Goal: Information Seeking & Learning: Learn about a topic

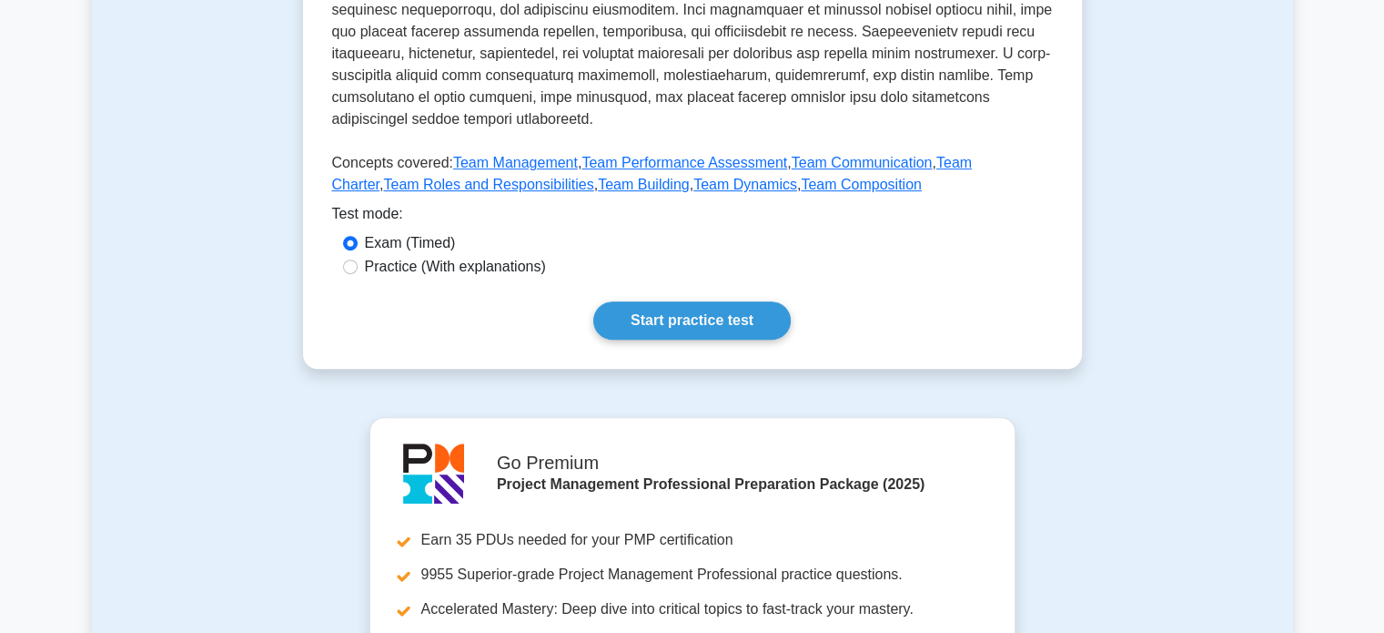
scroll to position [754, 0]
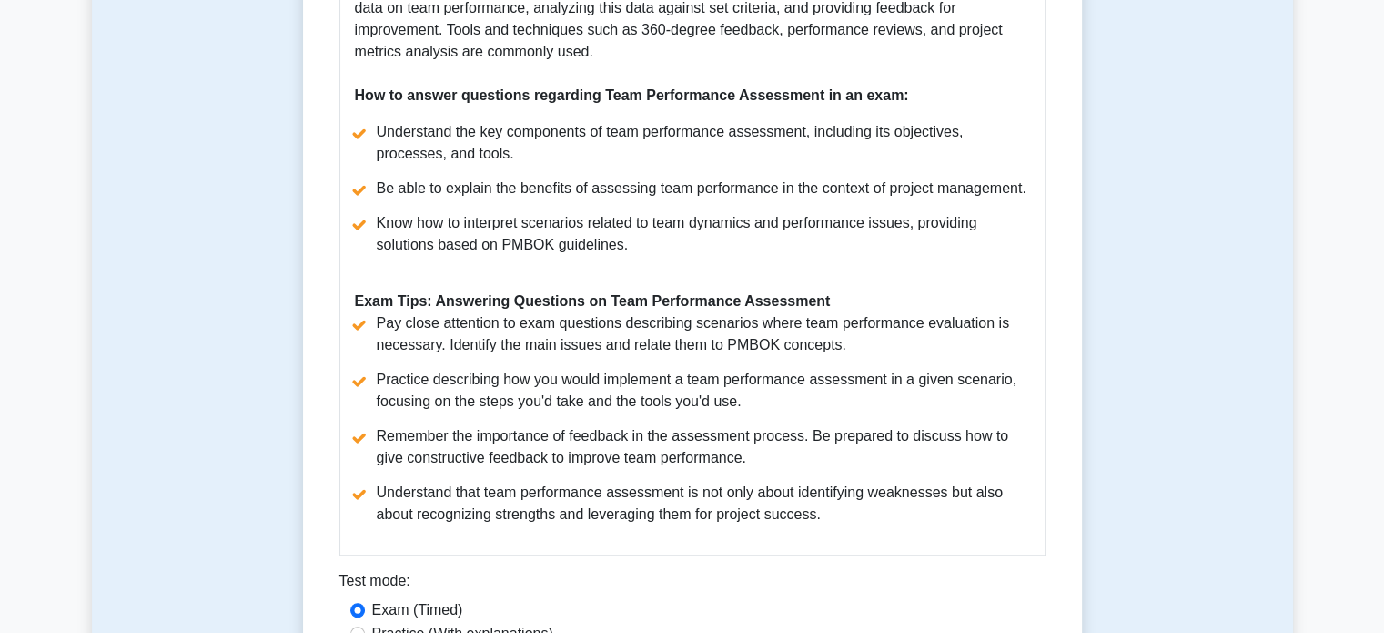
scroll to position [999, 0]
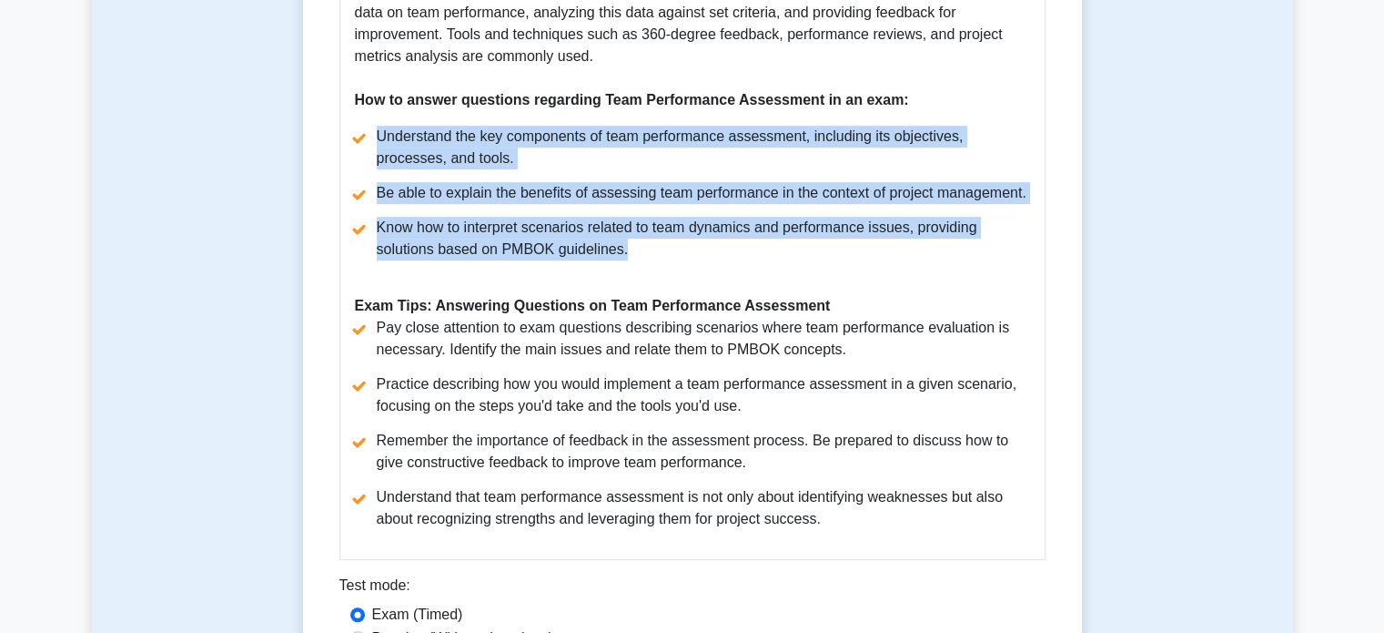
drag, startPoint x: 353, startPoint y: 158, endPoint x: 761, endPoint y: 289, distance: 428.0
click at [761, 289] on div "Guide to Team Performance Assessment According to PMBOK Guide Seventh Edition T…" at bounding box center [693, 84] width 706 height 952
copy ul "Understand the key components of team performance assessment, including its obj…"
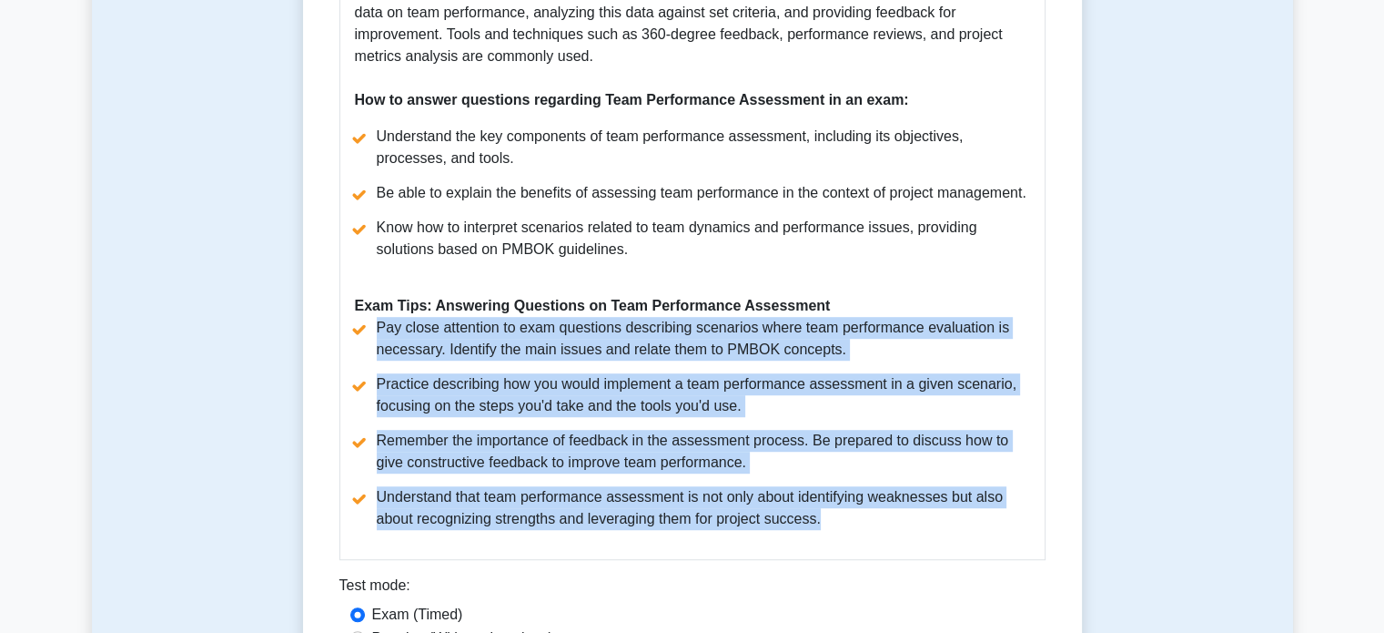
drag, startPoint x: 379, startPoint y: 355, endPoint x: 881, endPoint y: 539, distance: 535.0
click at [881, 530] on ul "Pay close attention to exam questions describing scenarios where team performan…" at bounding box center [692, 423] width 675 height 213
copy ul "Pay close attention to exam questions describing scenarios where team performan…"
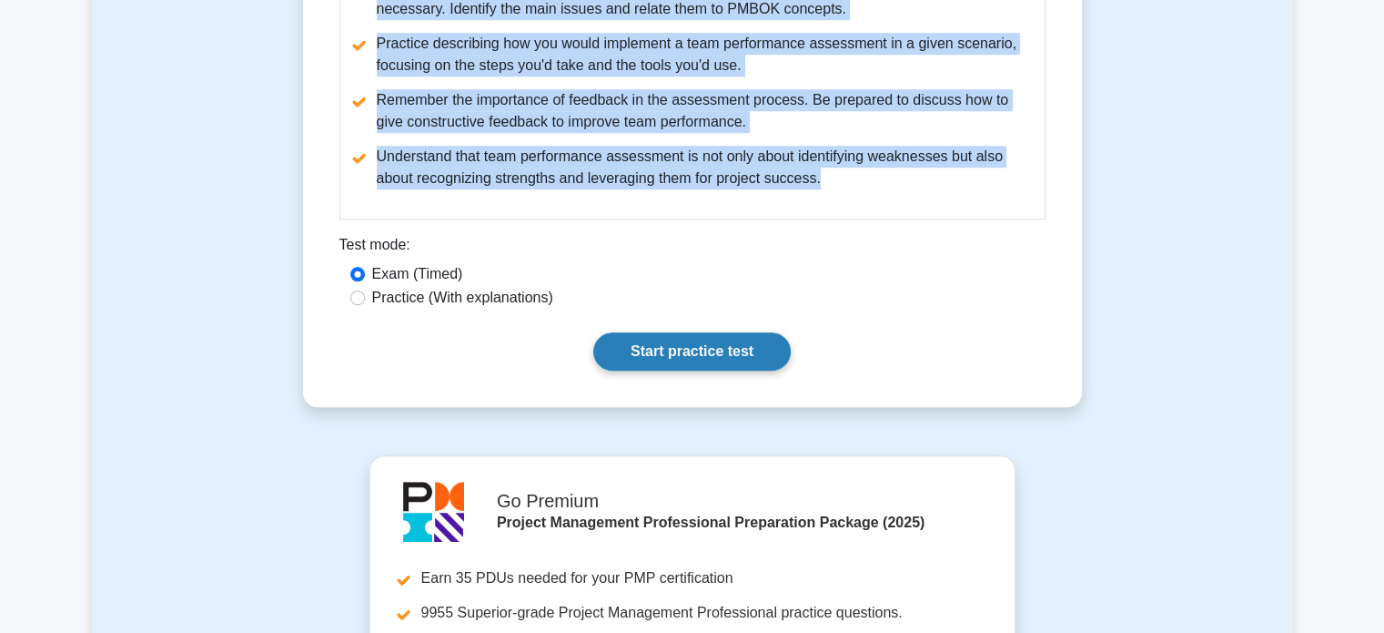
click at [722, 359] on link "Start practice test" at bounding box center [692, 351] width 198 height 38
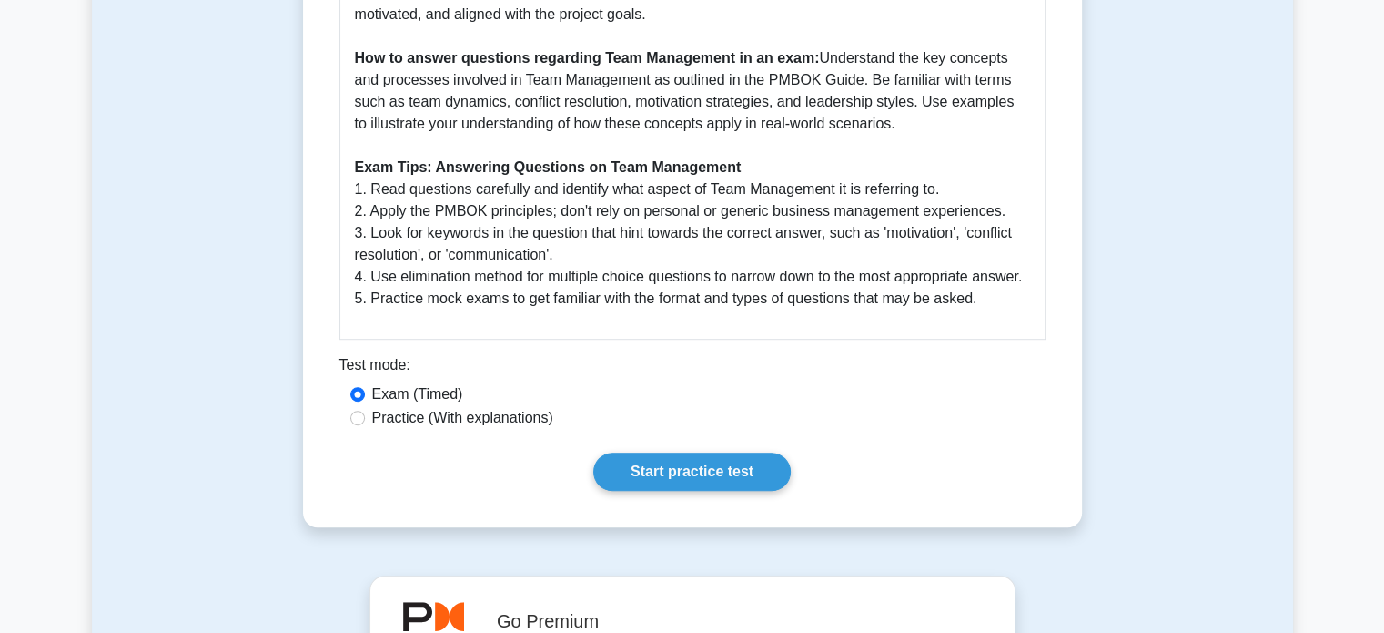
scroll to position [1030, 0]
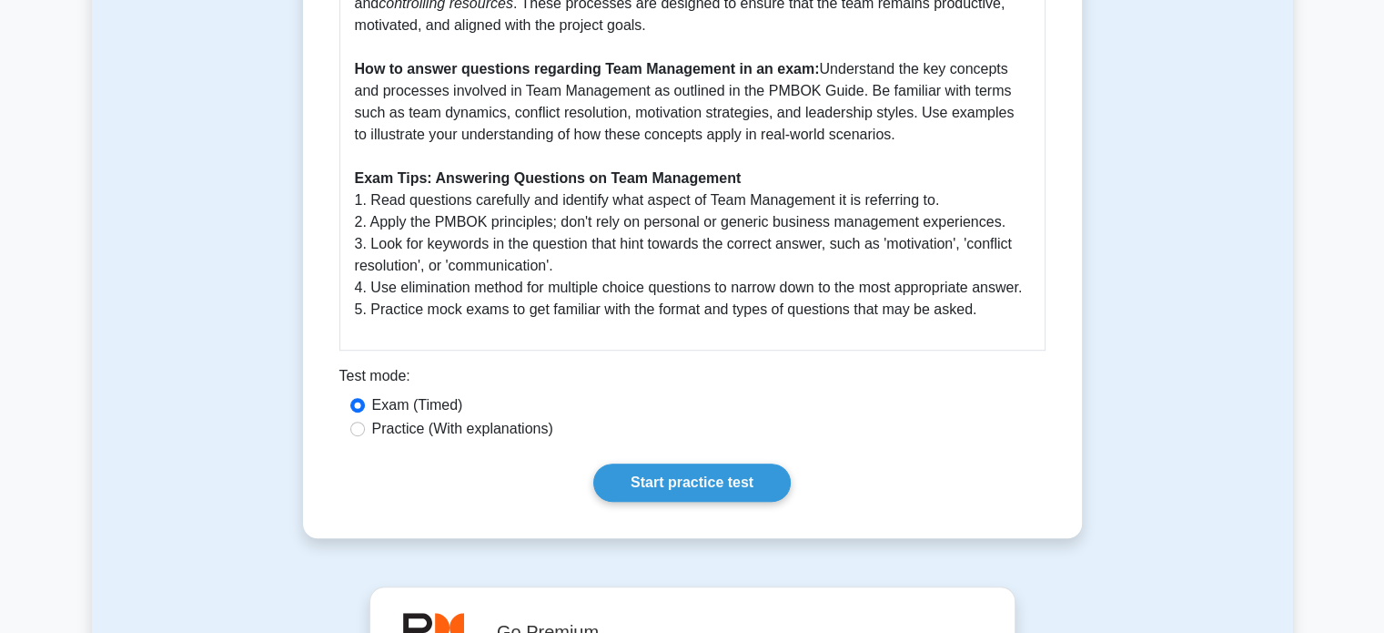
drag, startPoint x: 823, startPoint y: 66, endPoint x: 903, endPoint y: 144, distance: 112.0
copy p "Understand the key concepts and processes involved in Team Management as outlin…"
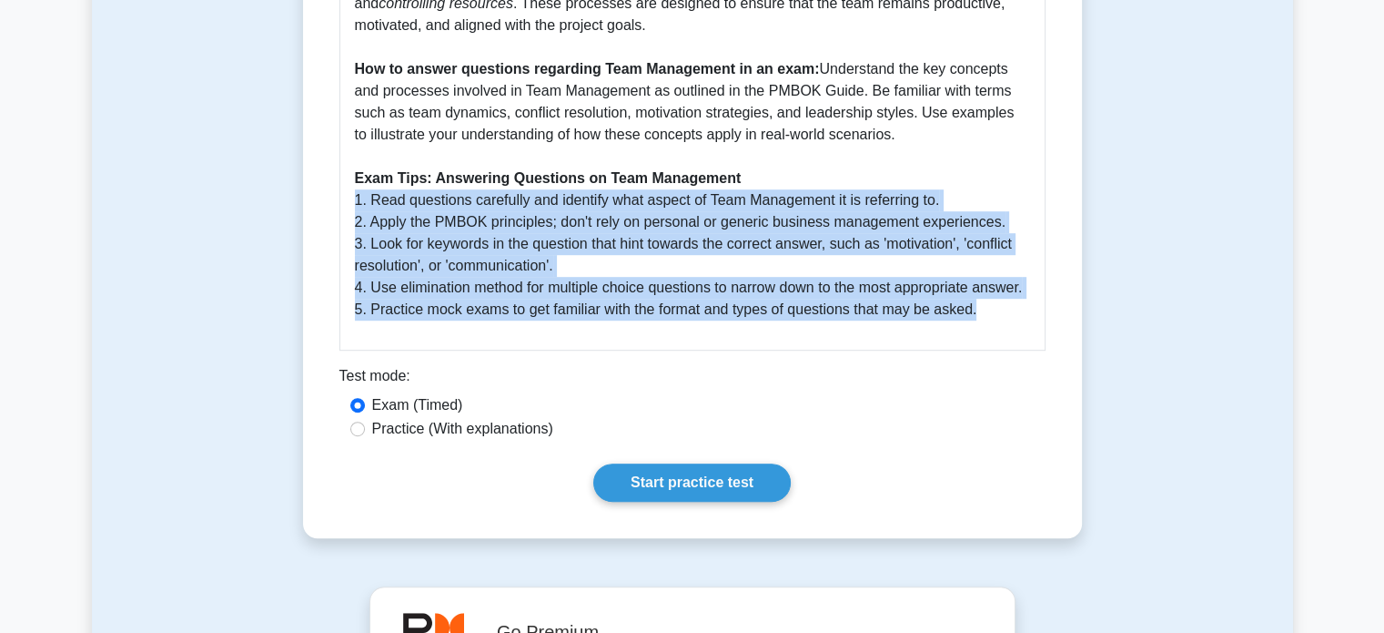
drag, startPoint x: 357, startPoint y: 199, endPoint x: 1026, endPoint y: 323, distance: 680.4
copy p "1. Read questions carefully and identify what aspect of Team Management it is r…"
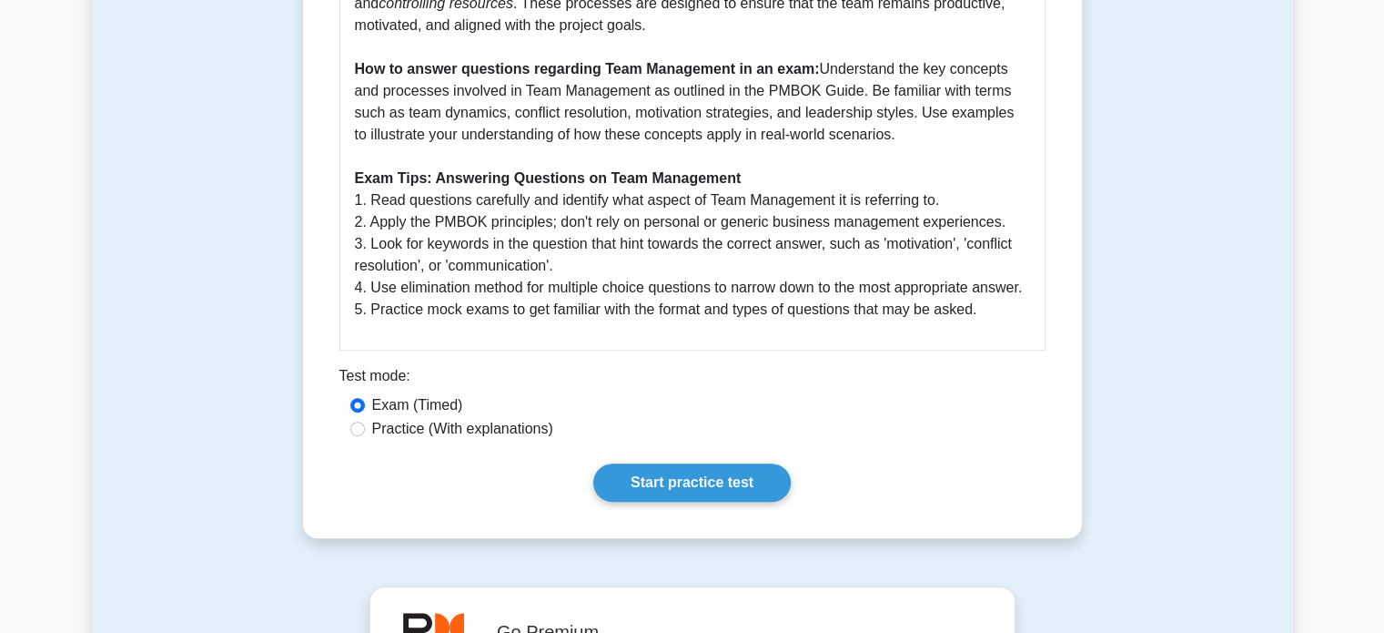
click at [703, 476] on link "Start practice test" at bounding box center [692, 482] width 198 height 38
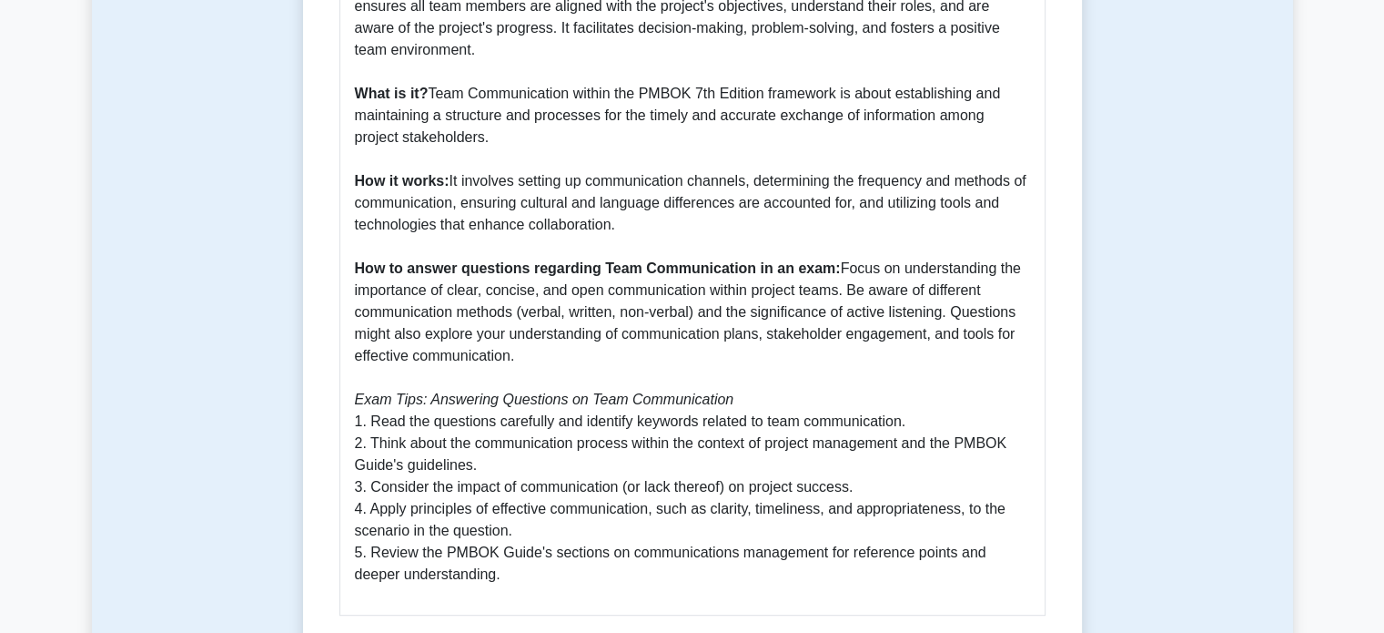
scroll to position [834, 0]
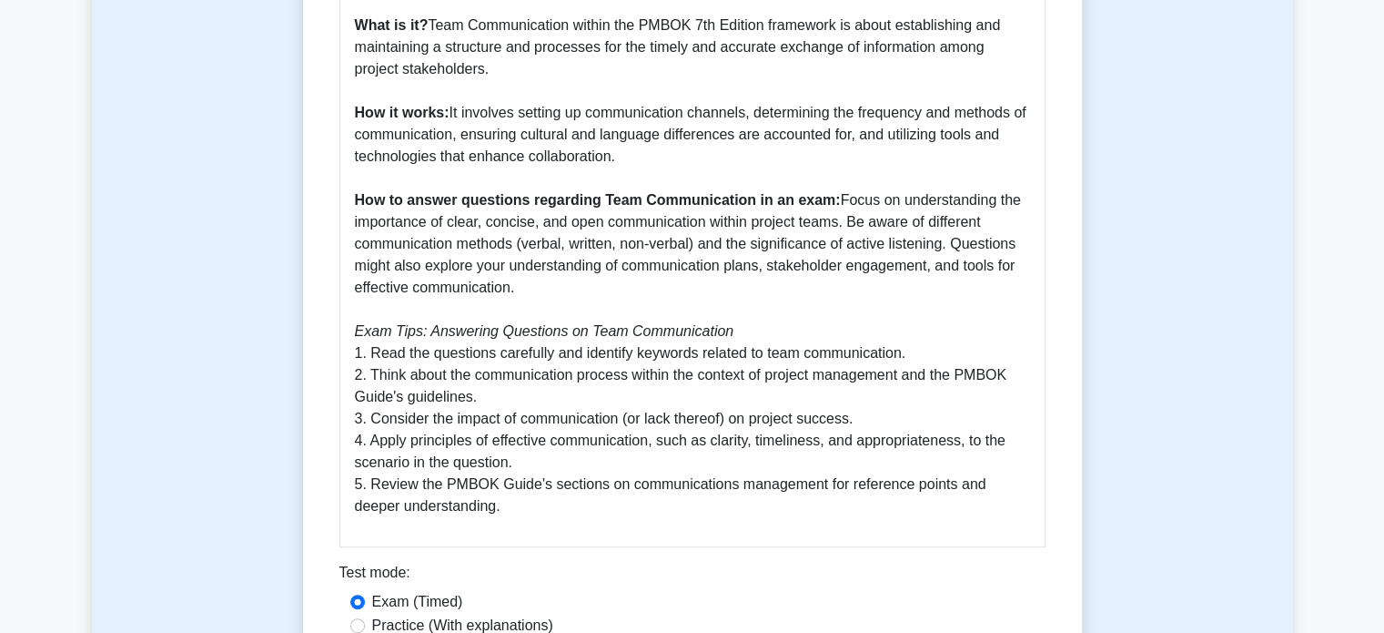
drag, startPoint x: 839, startPoint y: 201, endPoint x: 869, endPoint y: 281, distance: 85.5
click at [869, 281] on p "Understanding the essence of Team Communication within the context of the PMBOK…" at bounding box center [692, 178] width 675 height 677
copy p "Focus on understanding the importance of clear, concise, and open communication…"
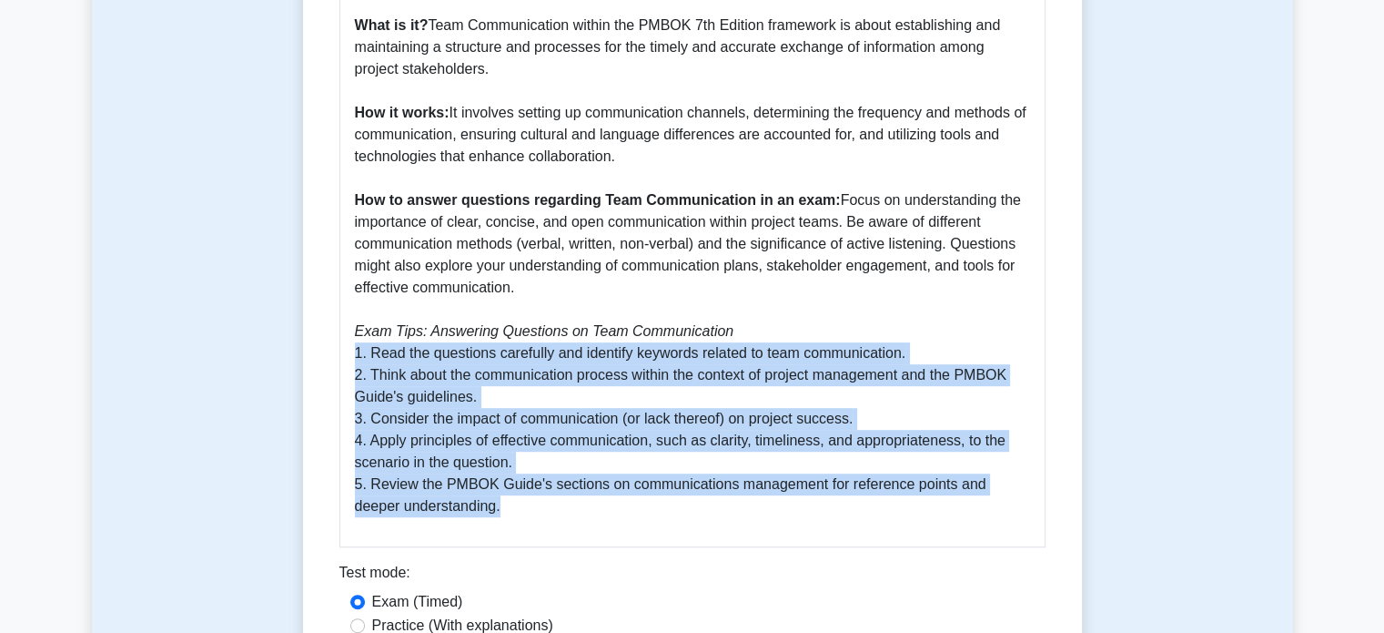
drag, startPoint x: 353, startPoint y: 352, endPoint x: 499, endPoint y: 522, distance: 224.0
click at [499, 522] on div "Guide to Team Communication According to the PMBOK Guide Seventh Edition Unders…" at bounding box center [693, 160] width 706 height 774
copy p "1. Read the questions carefully and identify keywords related to team communica…"
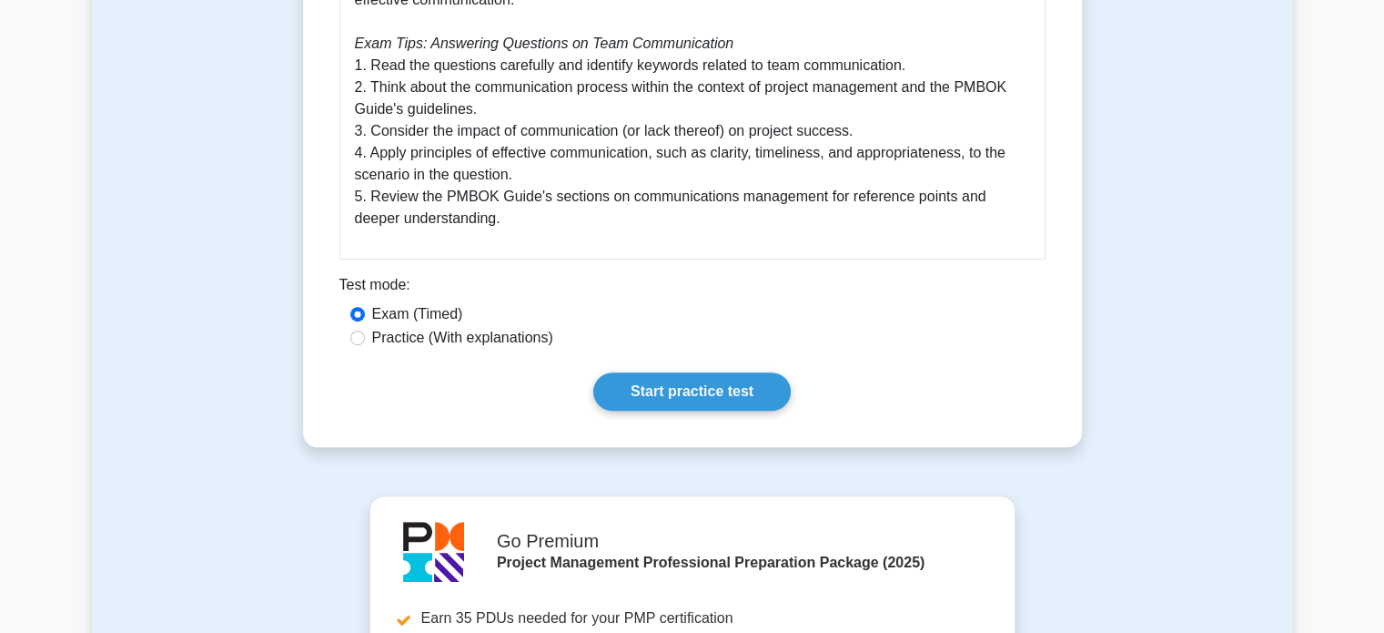
click at [663, 301] on div "Test mode:" at bounding box center [693, 288] width 706 height 29
click at [690, 385] on link "Start practice test" at bounding box center [692, 391] width 198 height 38
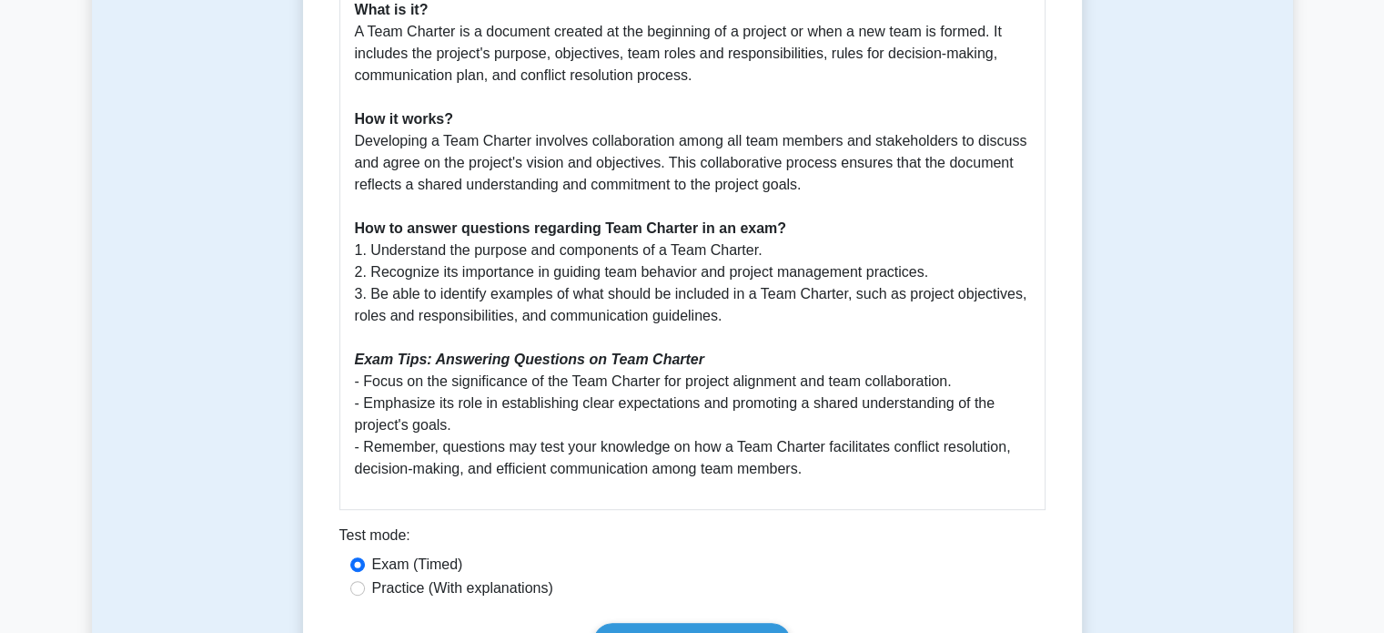
scroll to position [808, 0]
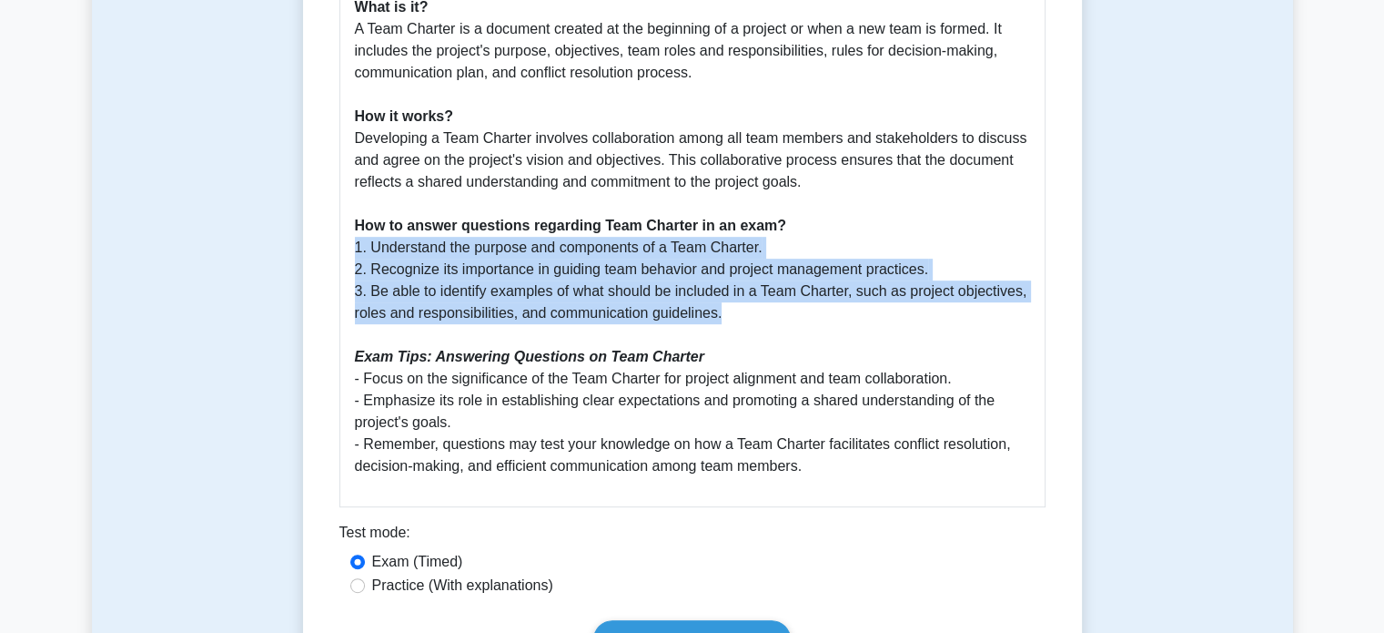
drag, startPoint x: 350, startPoint y: 248, endPoint x: 796, endPoint y: 316, distance: 452.0
click at [796, 316] on div "Guide to Team Charter in PMBOK 7th Edition The Team Charter is a crucial docume…" at bounding box center [693, 120] width 706 height 774
copy p "1. Understand the purpose and components of a Team Charter. 2. Recognize its im…"
drag, startPoint x: 353, startPoint y: 381, endPoint x: 820, endPoint y: 475, distance: 476.3
click at [820, 475] on p "The Team Charter is a crucial document that outlines the vision, objectives, an…" at bounding box center [692, 138] width 675 height 677
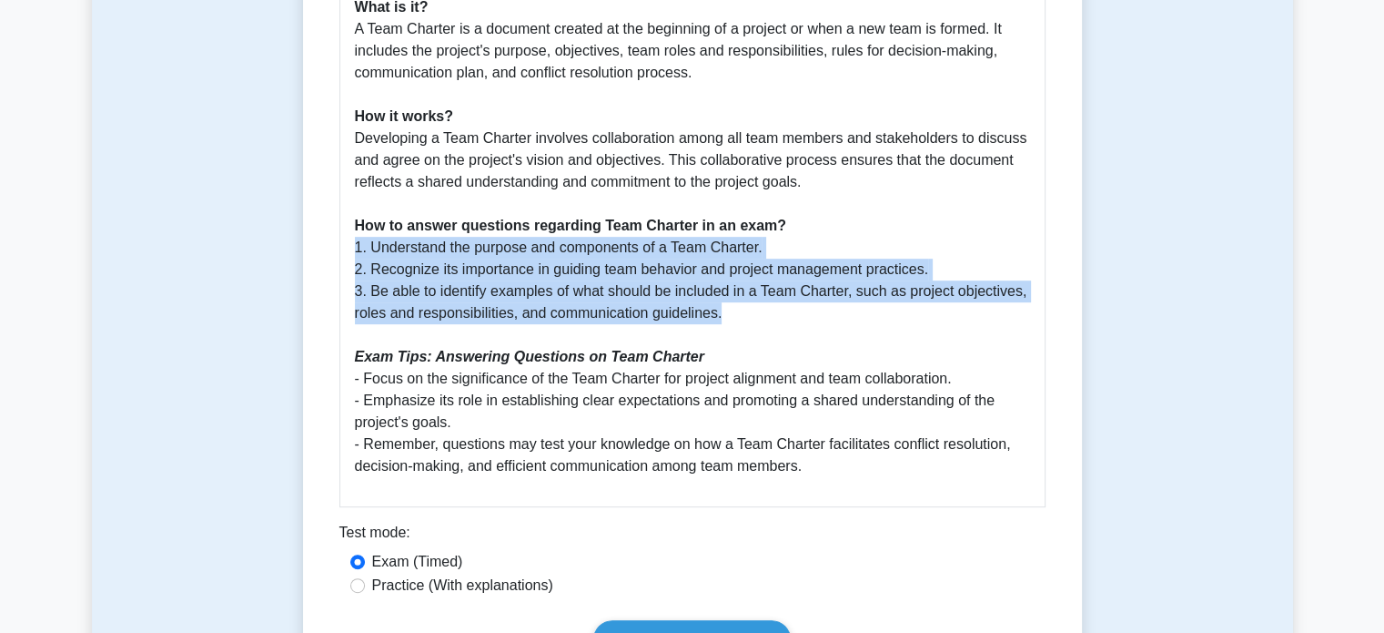
copy p "- Focus on the significance of the Team Charter for project alignment and team …"
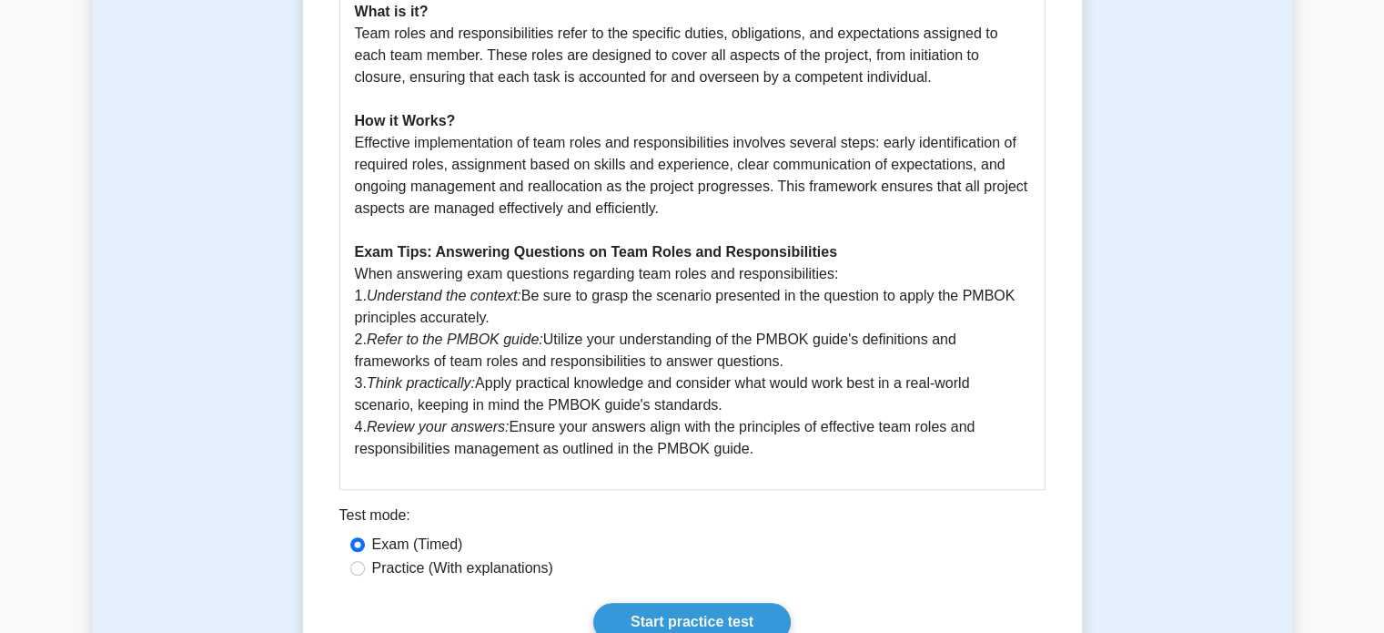
scroll to position [985, 0]
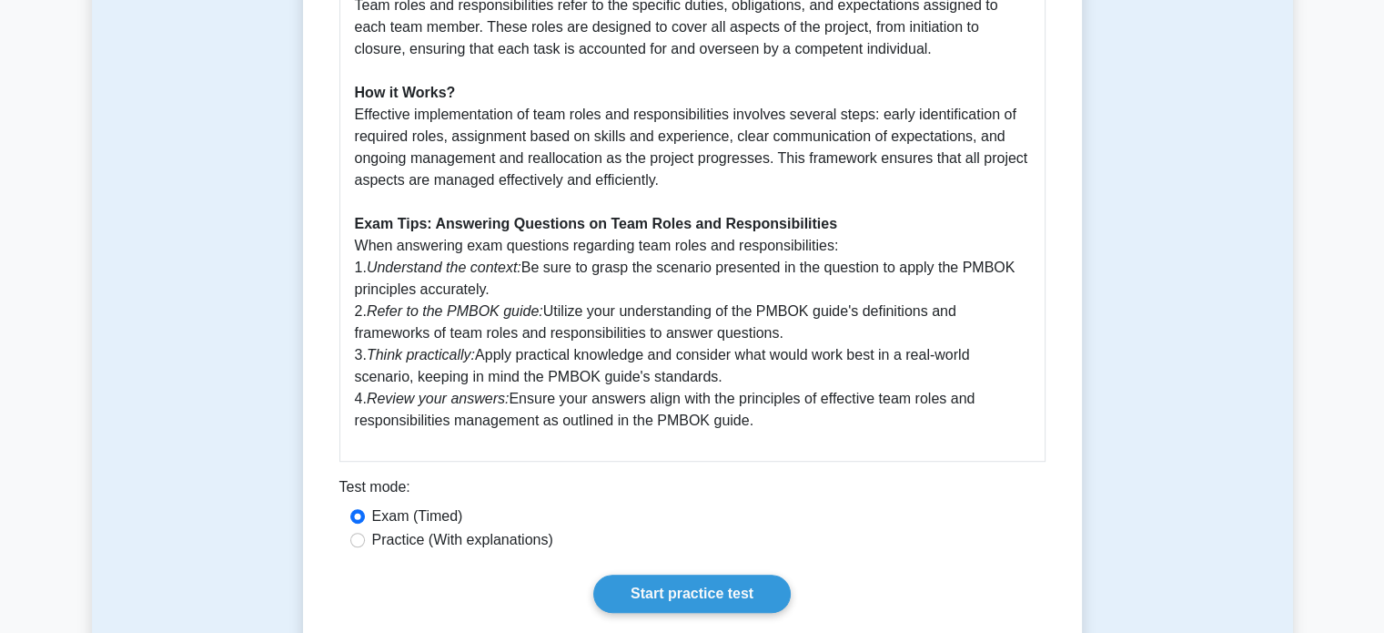
drag, startPoint x: 358, startPoint y: 249, endPoint x: 805, endPoint y: 414, distance: 476.3
click at [805, 414] on p "Understanding team roles and responsibilities is crucial in project management …" at bounding box center [692, 71] width 675 height 721
copy p "When answering exam questions regarding team roles and responsibilities: 1. Und…"
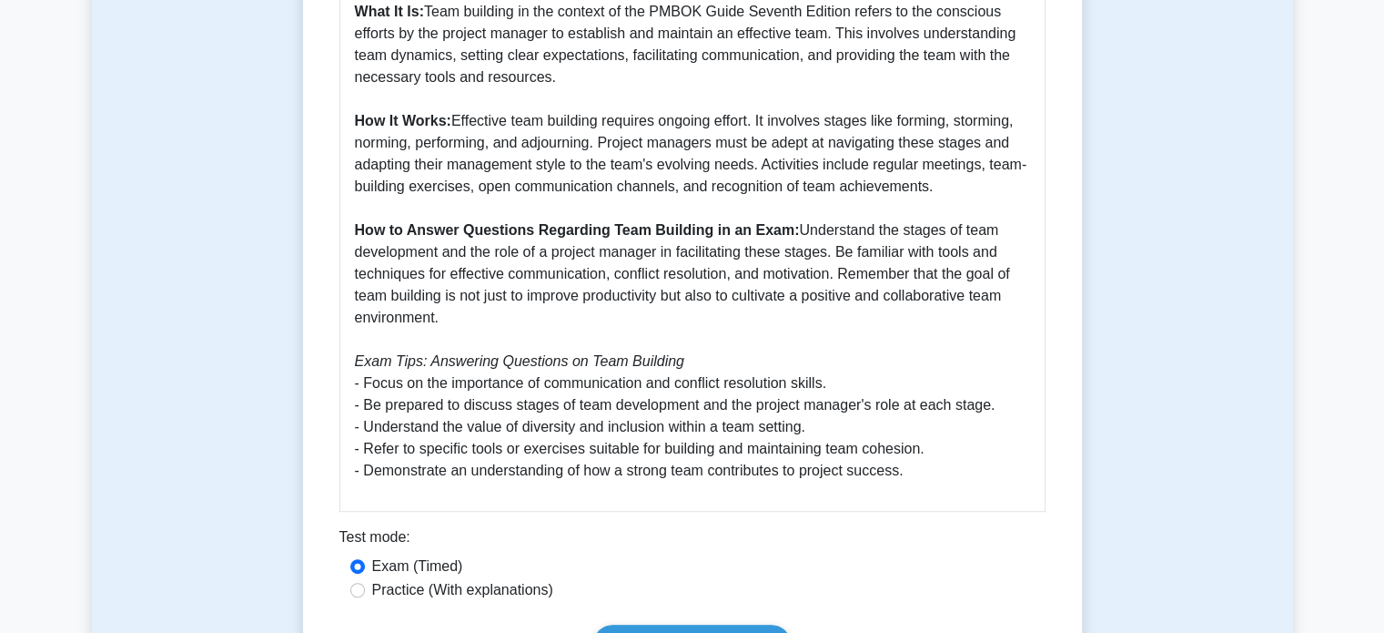
scroll to position [920, 0]
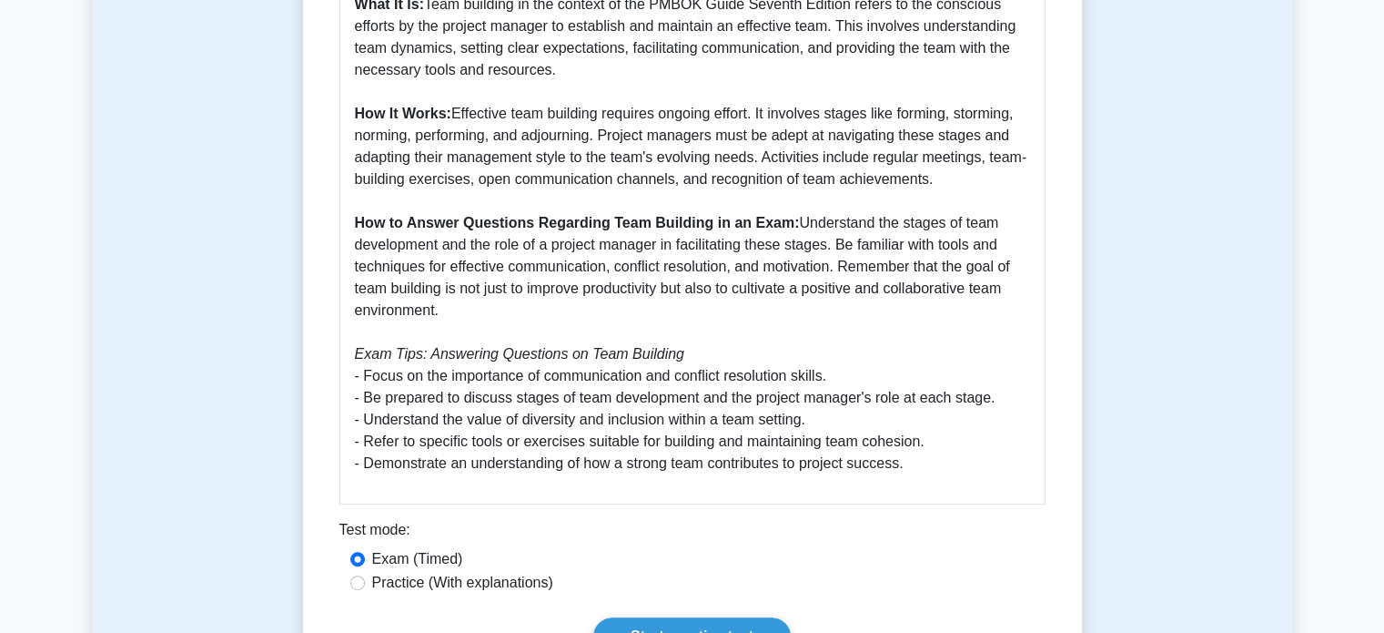
drag, startPoint x: 793, startPoint y: 221, endPoint x: 865, endPoint y: 319, distance: 121.1
click at [865, 319] on p "Team building is a crucial aspect of project management as emphasized in the PM…" at bounding box center [692, 146] width 675 height 655
copy p "Understand the stages of team development and the role of a project manager in …"
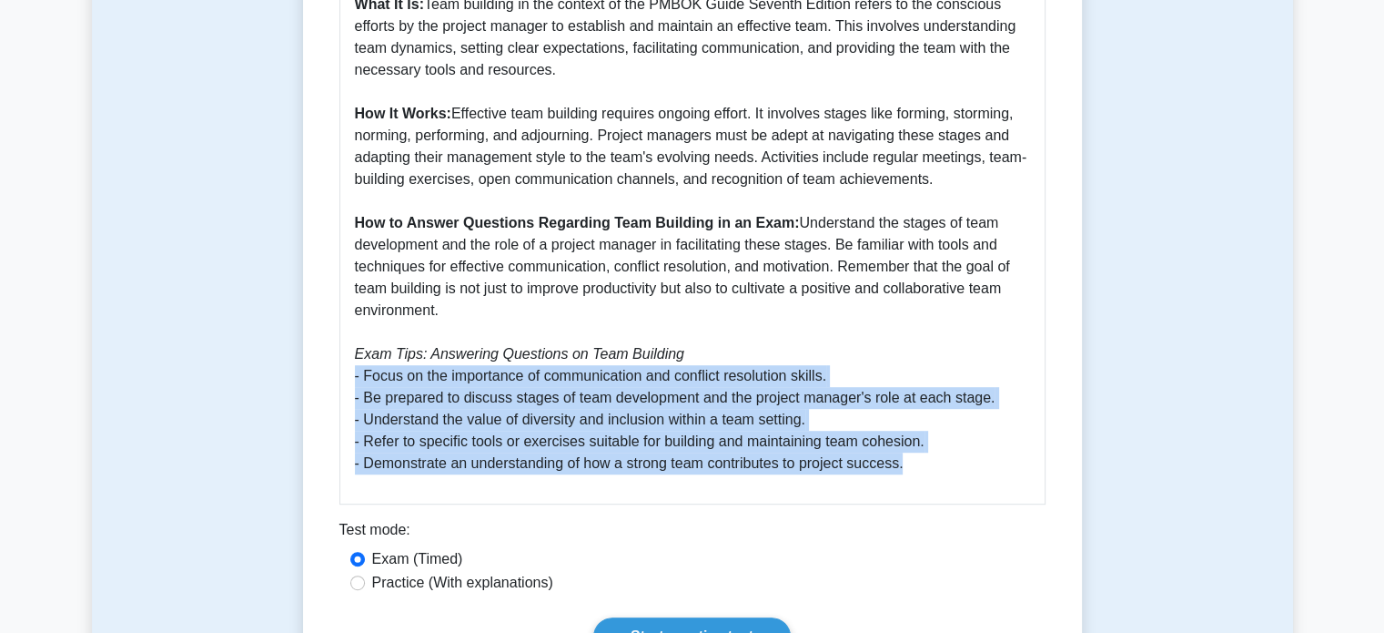
drag, startPoint x: 350, startPoint y: 378, endPoint x: 955, endPoint y: 489, distance: 614.5
click at [955, 489] on div "Guide to Team Building: PMBOK Guide Seventh Edition Team building is a crucial …" at bounding box center [693, 128] width 706 height 752
copy p "- Focus on the importance of communication and conflict resolution skills. - Be…"
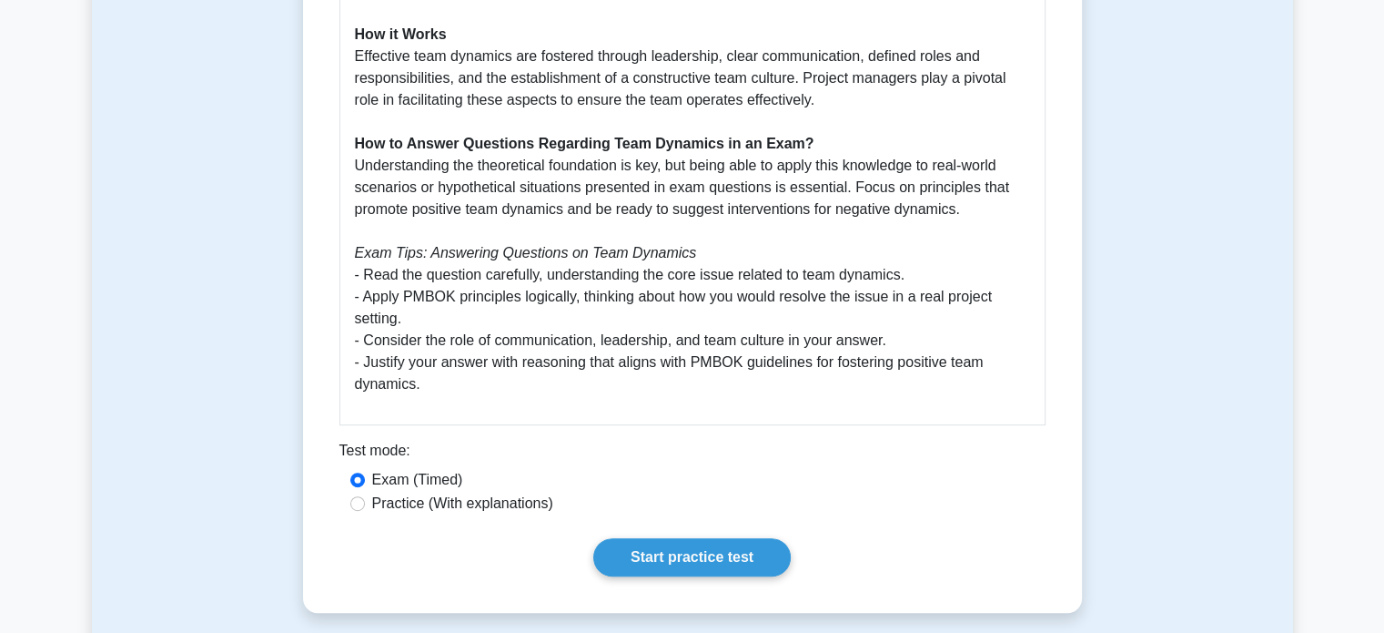
scroll to position [998, 0]
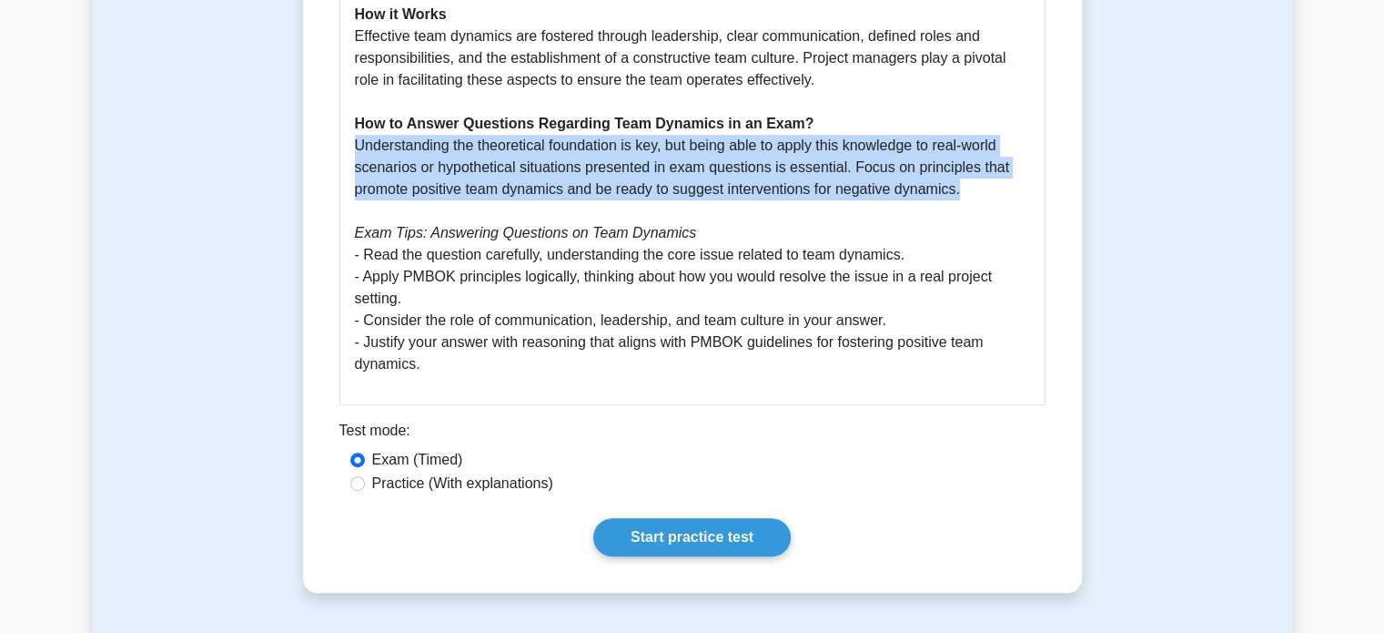
drag, startPoint x: 354, startPoint y: 147, endPoint x: 982, endPoint y: 194, distance: 629.8
click at [982, 194] on p "Team Dynamics are a critical aspect under the PMBOK Guide Seventh Edition. Unde…" at bounding box center [692, 25] width 675 height 699
copy p "Understanding the theoretical foundation is key, but being able to apply this k…"
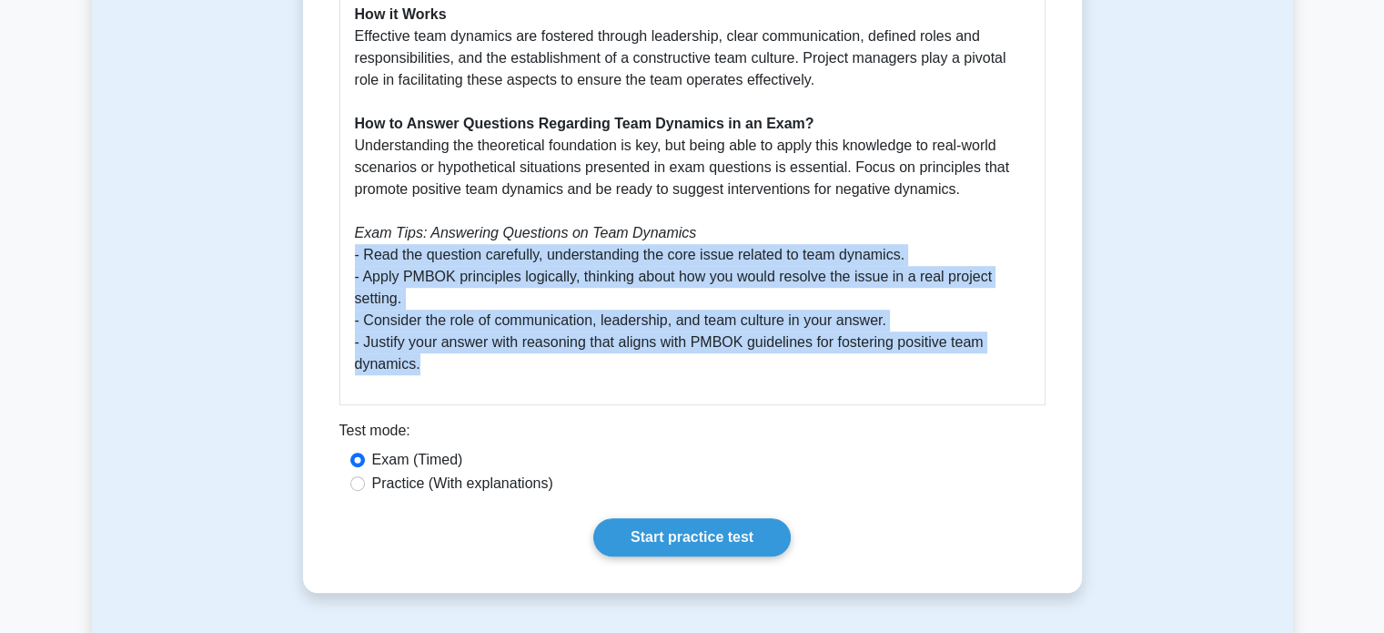
drag, startPoint x: 350, startPoint y: 256, endPoint x: 465, endPoint y: 378, distance: 167.4
click at [465, 378] on div "Guide to Team Dynamics: PMBOK 7th Edition Team Dynamics are a critical aspect u…" at bounding box center [693, 8] width 706 height 796
copy p "- Read the question carefully, understanding the core issue related to team dyn…"
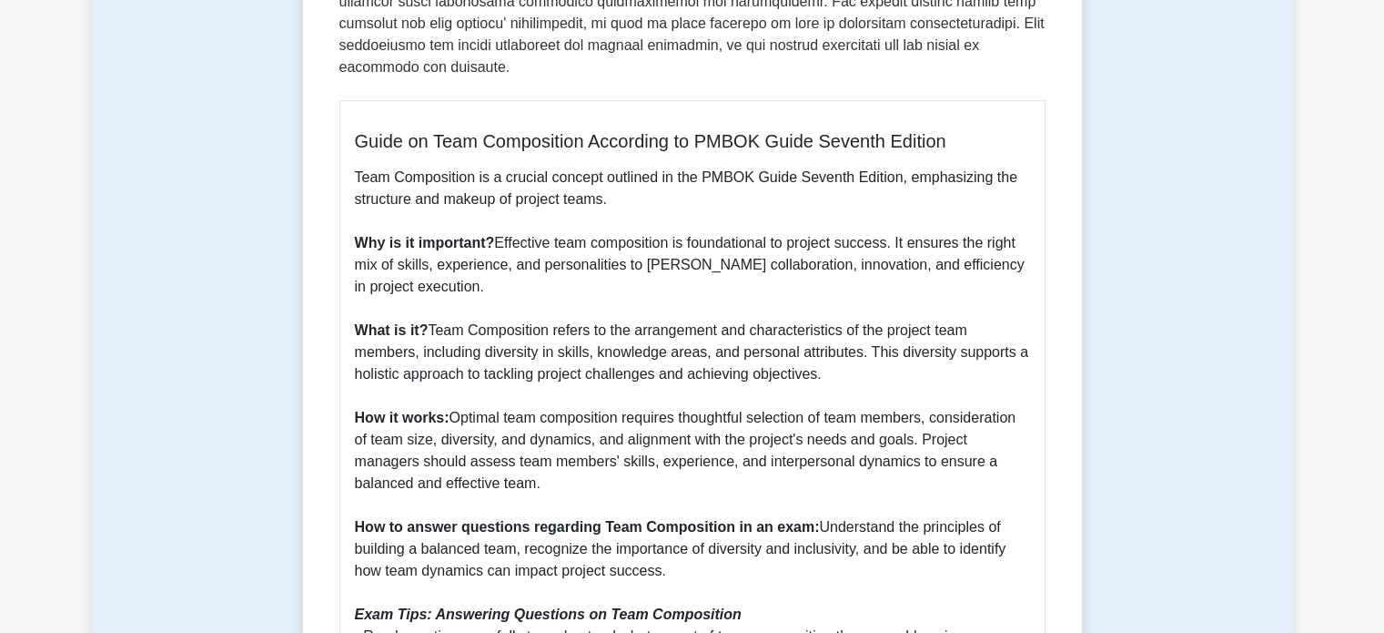
scroll to position [806, 0]
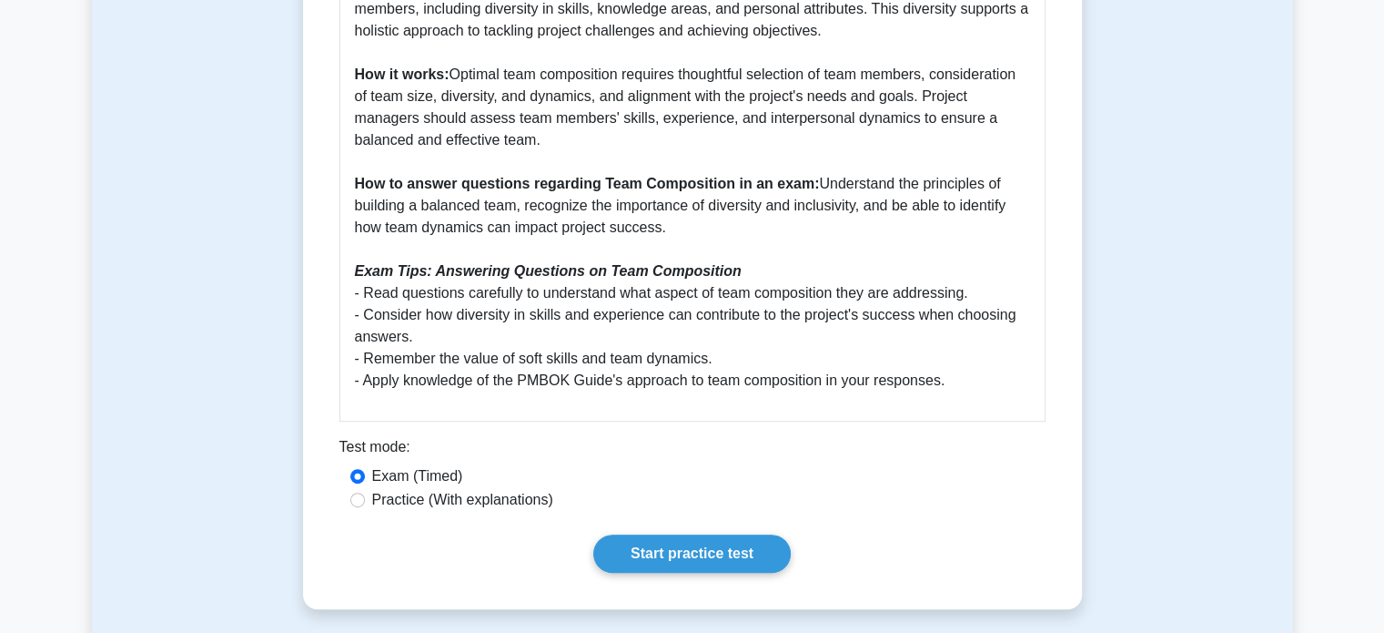
drag, startPoint x: 816, startPoint y: 187, endPoint x: 836, endPoint y: 223, distance: 41.6
click at [836, 223] on p "Team Composition is a crucial concept outlined in the PMBOK Guide Seventh Editi…" at bounding box center [692, 107] width 675 height 568
copy p "Understand the principles of building a balanced team, recognize the importance…"
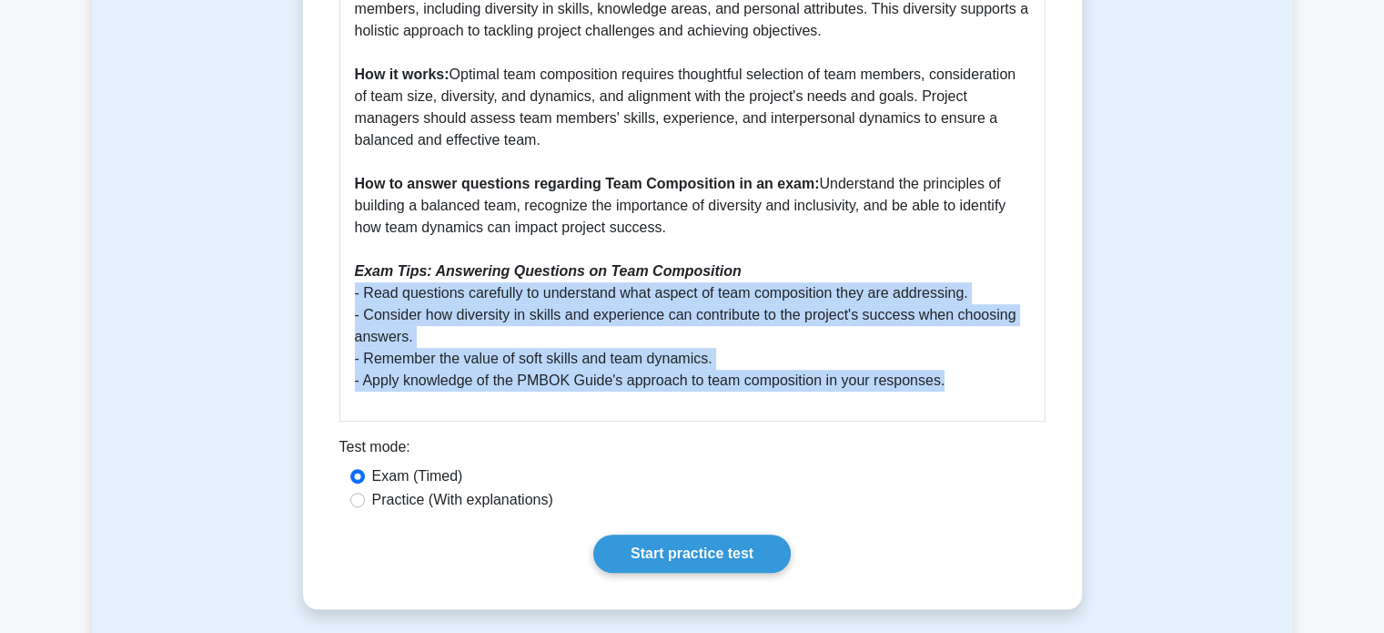
drag, startPoint x: 350, startPoint y: 298, endPoint x: 1013, endPoint y: 386, distance: 669.4
click at [1013, 386] on div "Guide on Team Composition According to PMBOK Guide Seventh Edition Team Composi…" at bounding box center [693, 89] width 706 height 664
copy p "- Read questions carefully to understand what aspect of team composition they a…"
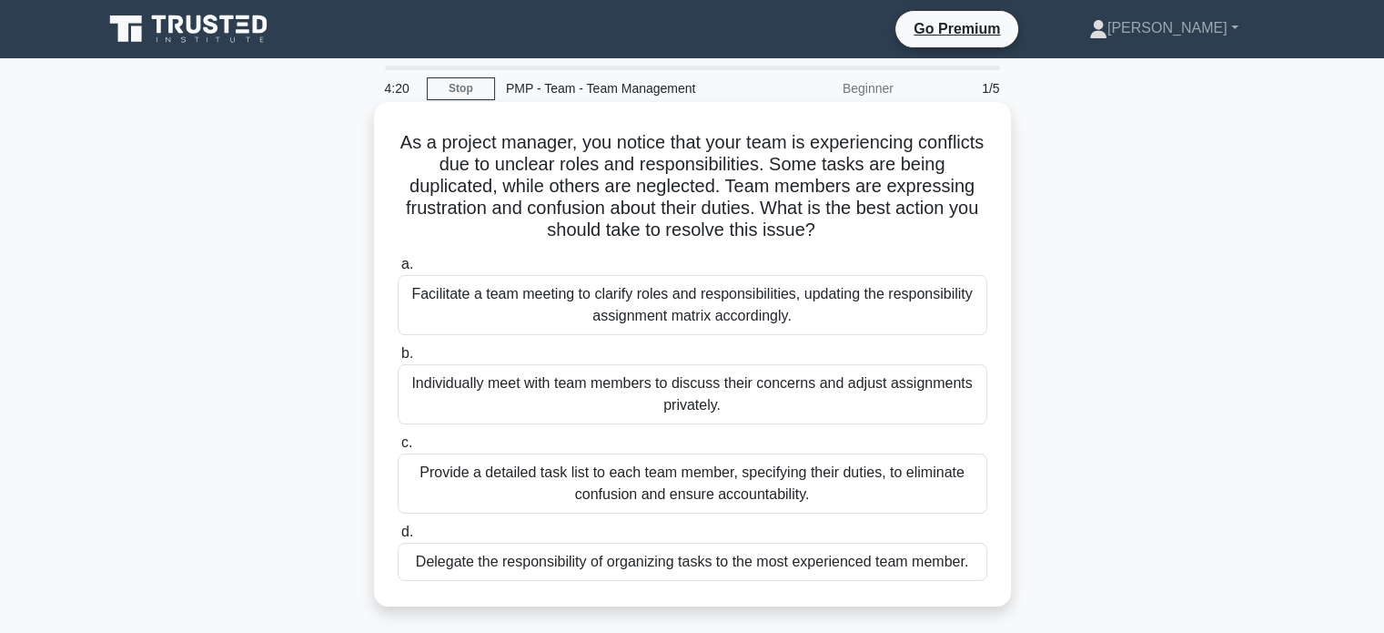
click at [706, 311] on div "Facilitate a team meeting to clarify roles and responsibilities, updating the r…" at bounding box center [693, 305] width 590 height 60
click at [398, 270] on input "a. Facilitate a team meeting to clarify roles and responsibilities, updating th…" at bounding box center [398, 265] width 0 height 12
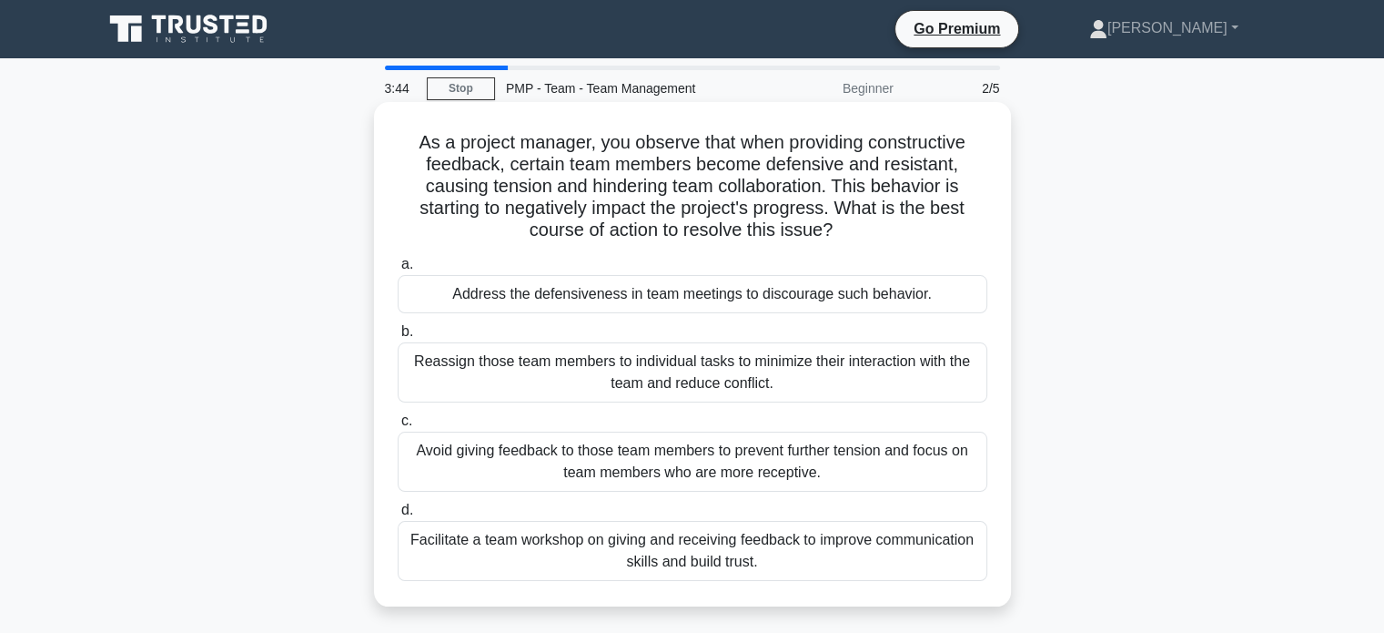
click at [666, 555] on div "Facilitate a team workshop on giving and receiving feedback to improve communic…" at bounding box center [693, 551] width 590 height 60
click at [398, 516] on input "d. Facilitate a team workshop on giving and receiving feedback to improve commu…" at bounding box center [398, 510] width 0 height 12
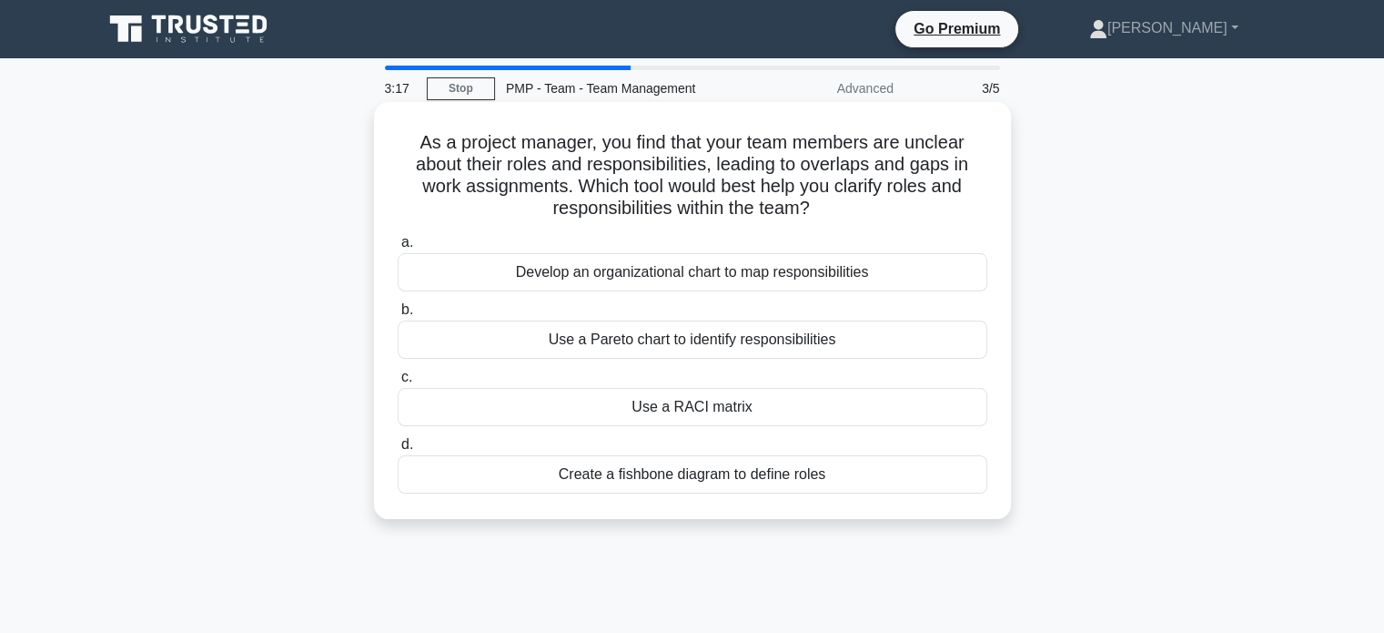
click at [705, 414] on div "Use a RACI matrix" at bounding box center [693, 407] width 590 height 38
click at [398, 383] on input "c. Use a RACI matrix" at bounding box center [398, 377] width 0 height 12
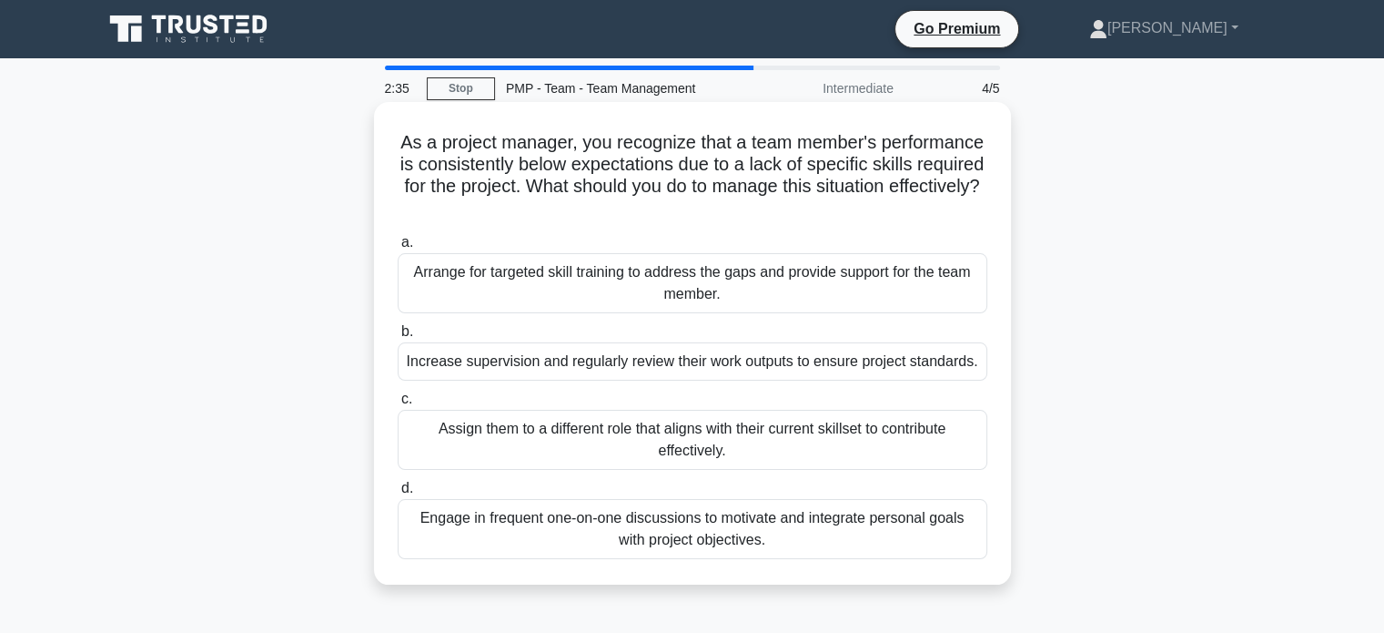
click at [773, 287] on div "Arrange for targeted skill training to address the gaps and provide support for…" at bounding box center [693, 283] width 590 height 60
click at [398, 248] on input "a. Arrange for targeted skill training to address the gaps and provide support …" at bounding box center [398, 243] width 0 height 12
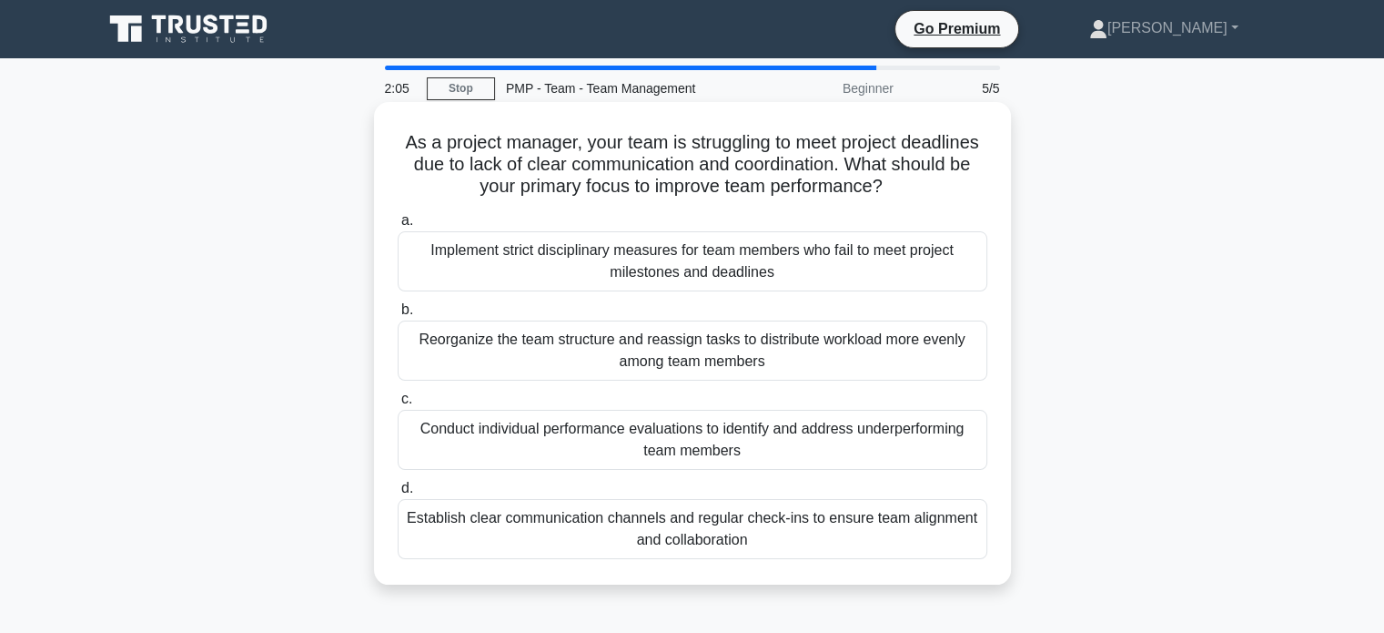
click at [860, 528] on div "Establish clear communication channels and regular check-ins to ensure team ali…" at bounding box center [693, 529] width 590 height 60
click at [398, 494] on input "d. Establish clear communication channels and regular check-ins to ensure team …" at bounding box center [398, 488] width 0 height 12
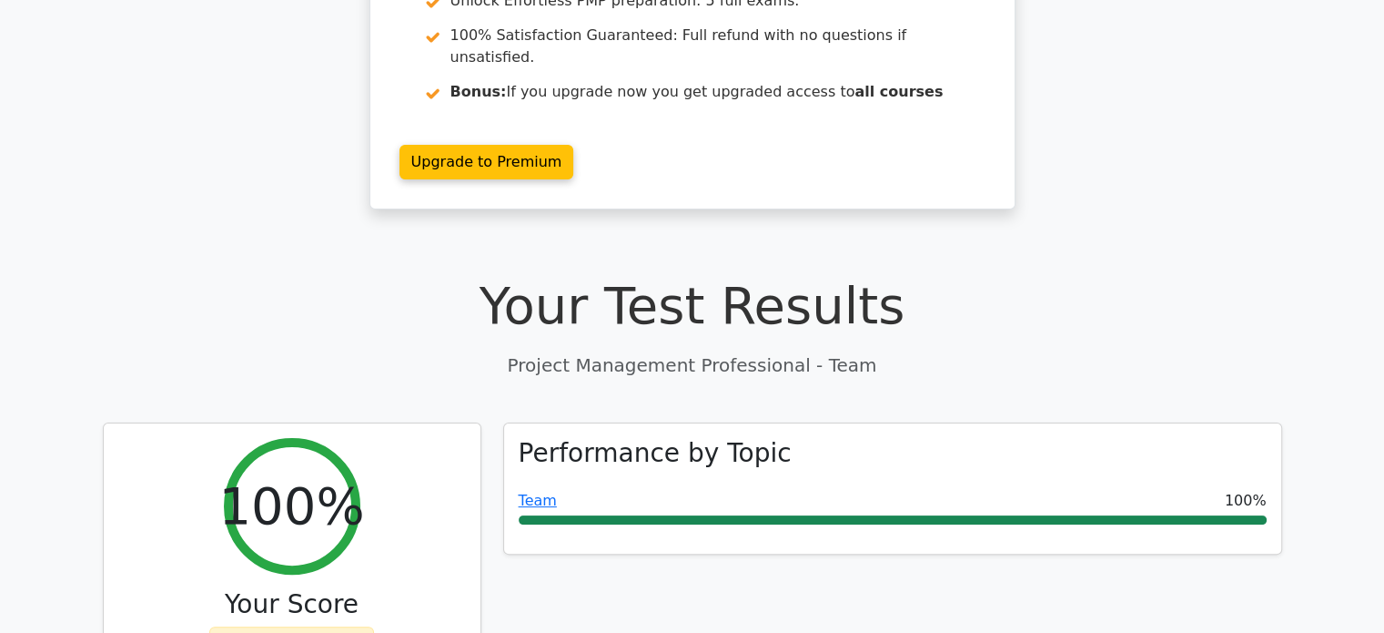
scroll to position [342, 0]
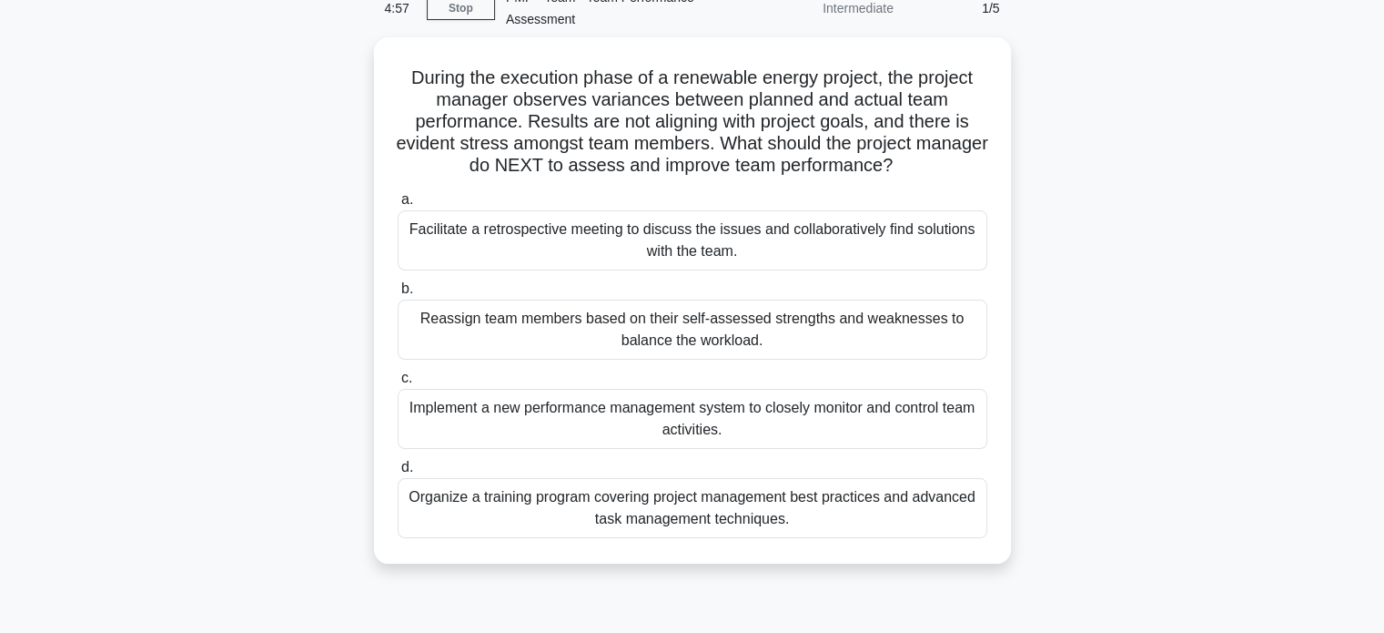
scroll to position [93, 0]
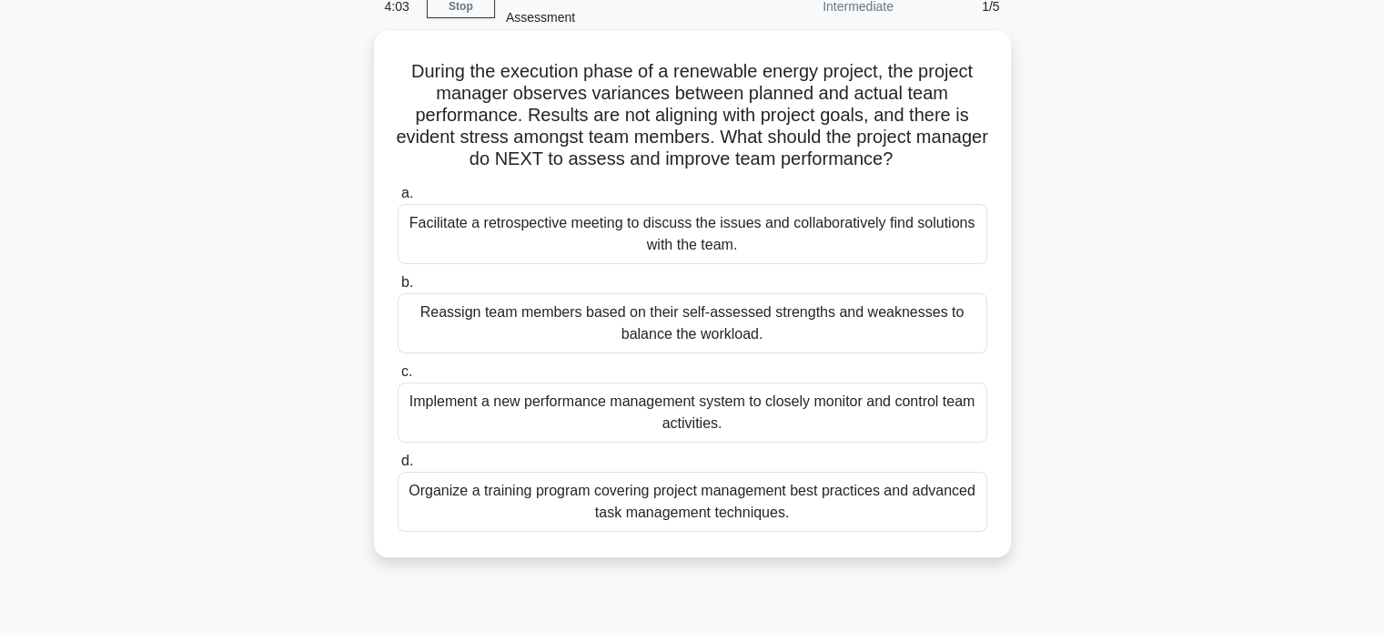
click at [753, 227] on div "Facilitate a retrospective meeting to discuss the issues and collaboratively fi…" at bounding box center [693, 234] width 590 height 60
click at [398, 199] on input "a. Facilitate a retrospective meeting to discuss the issues and collaboratively…" at bounding box center [398, 194] width 0 height 12
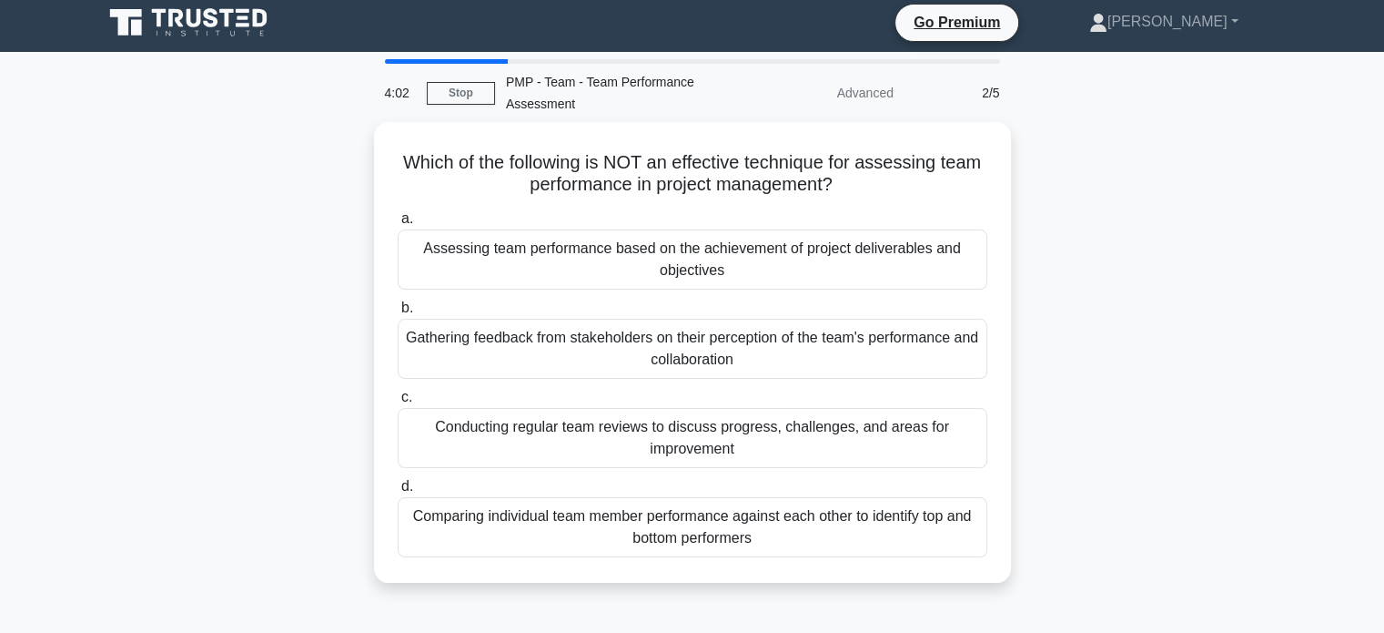
scroll to position [0, 0]
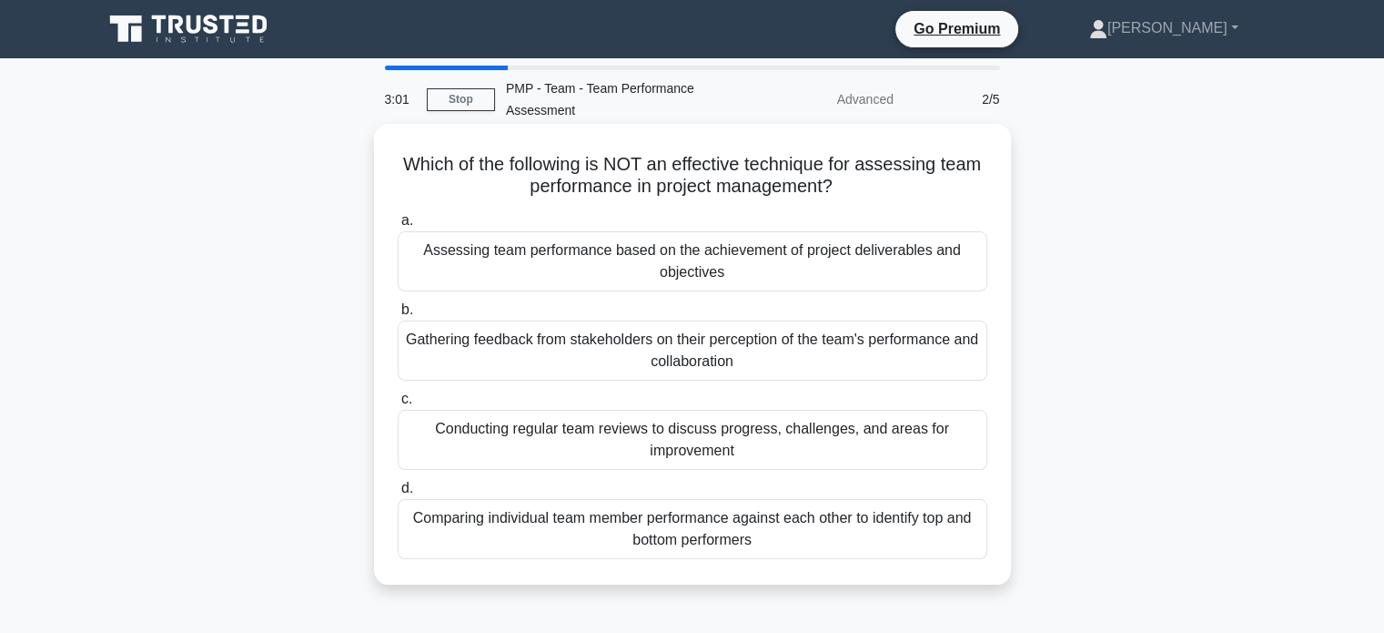
click at [777, 376] on div "Gathering feedback from stakeholders on their perception of the team's performa…" at bounding box center [693, 350] width 590 height 60
click at [398, 316] on input "b. Gathering feedback from stakeholders on their perception of the team's perfo…" at bounding box center [398, 310] width 0 height 12
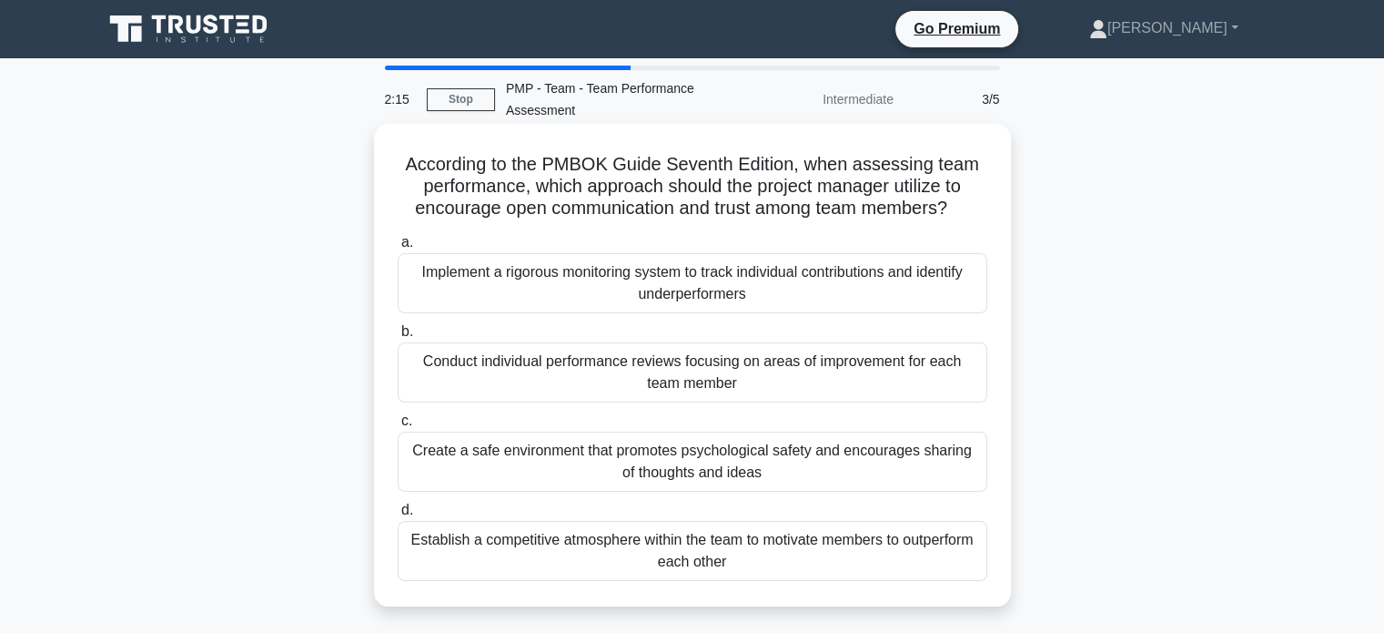
click at [755, 463] on div "Create a safe environment that promotes psychological safety and encourages sha…" at bounding box center [693, 461] width 590 height 60
click at [398, 427] on input "c. Create a safe environment that promotes psychological safety and encourages …" at bounding box center [398, 421] width 0 height 12
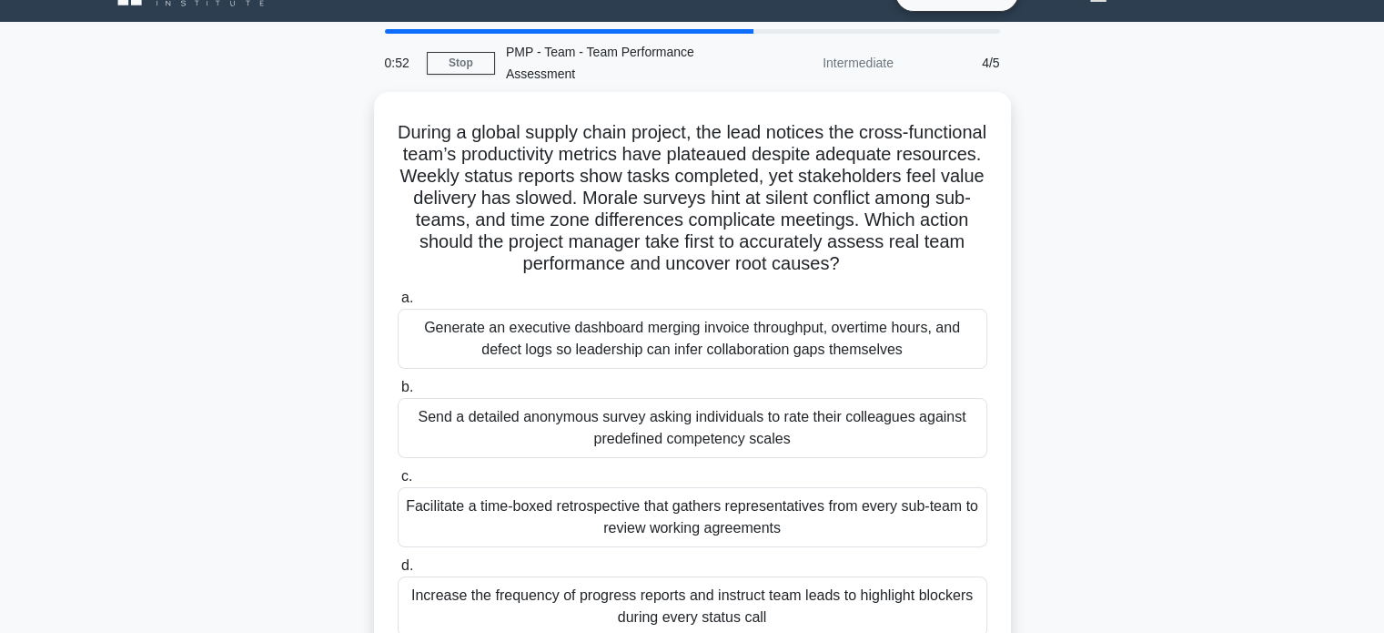
scroll to position [38, 0]
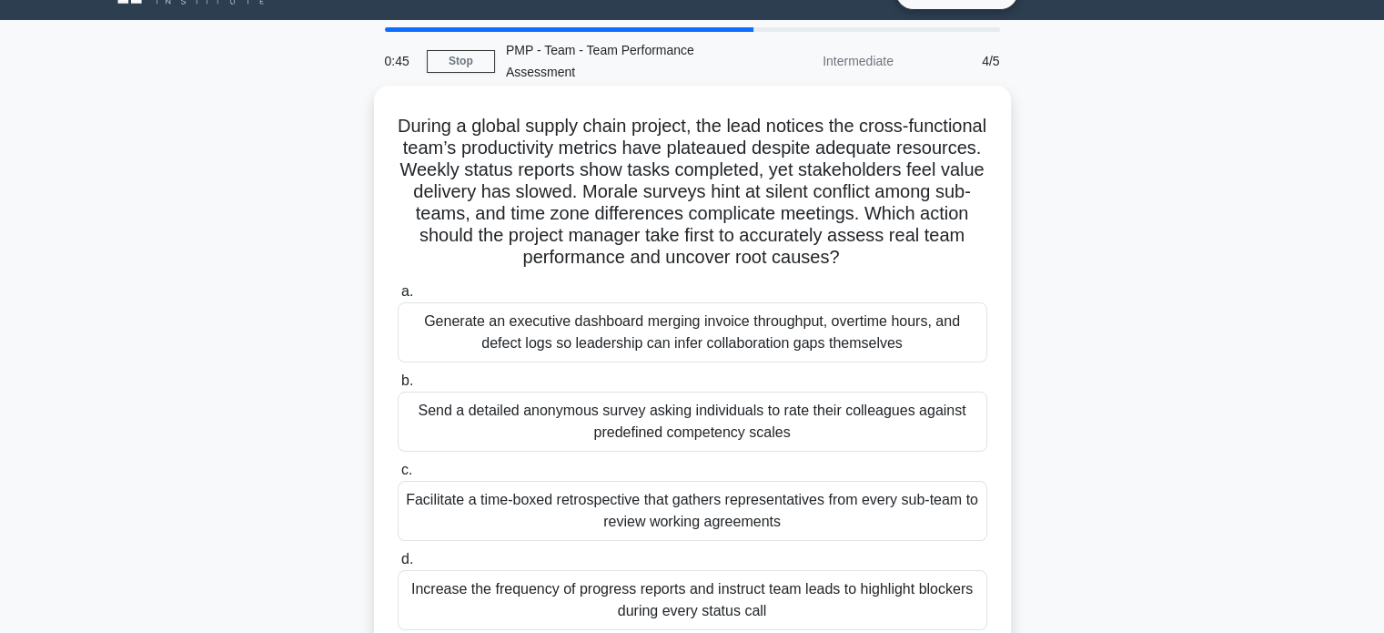
click at [730, 510] on div "Facilitate a time-boxed retrospective that gathers representatives from every s…" at bounding box center [693, 511] width 590 height 60
click at [398, 476] on input "c. Facilitate a time-boxed retrospective that gathers representatives from ever…" at bounding box center [398, 470] width 0 height 12
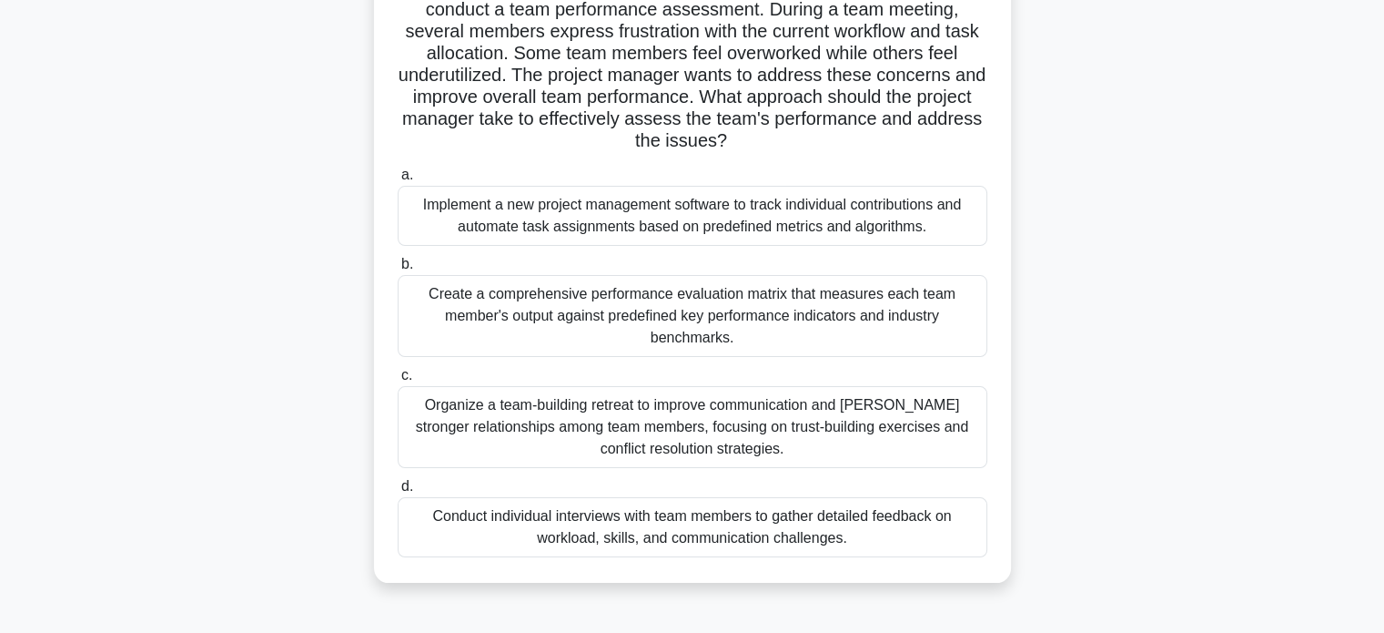
scroll to position [211, 0]
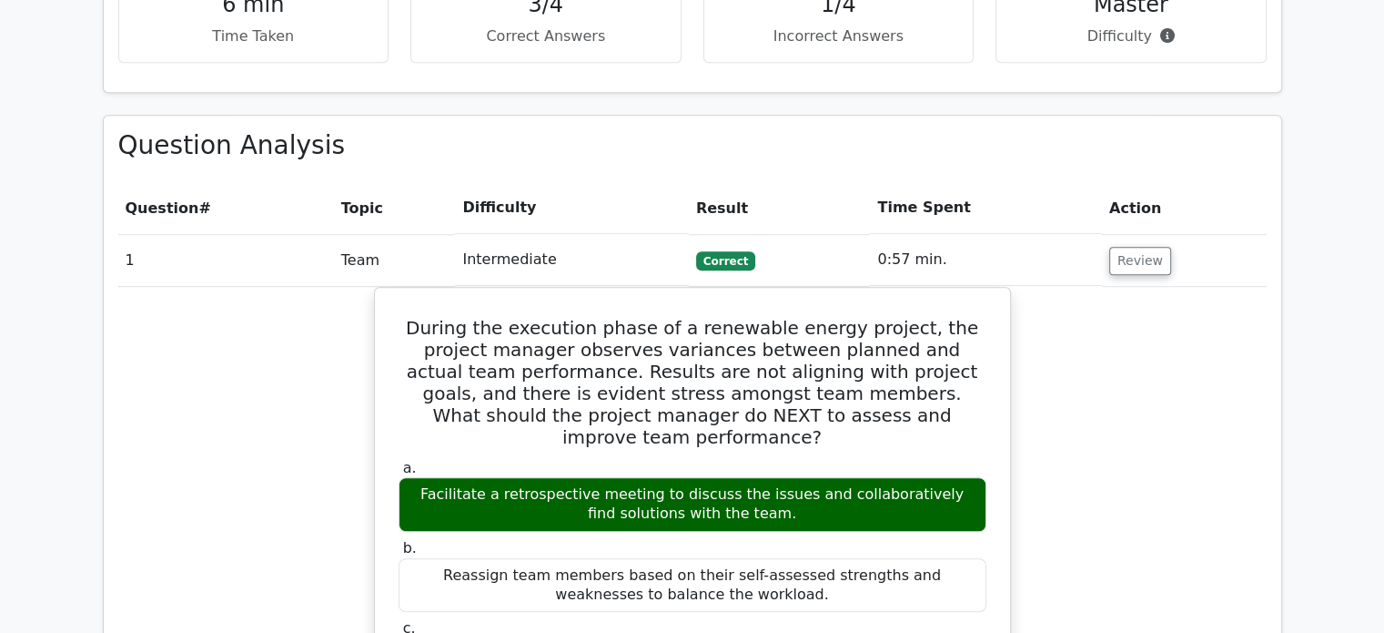
scroll to position [1201, 0]
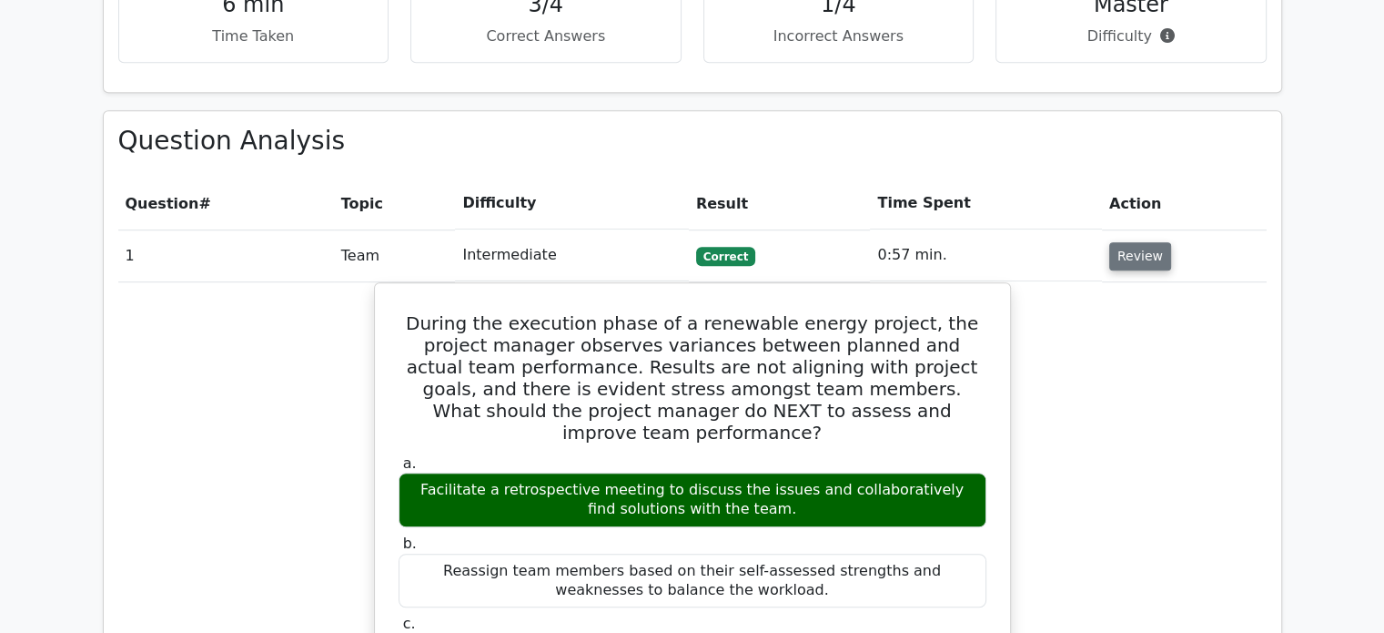
click at [1127, 242] on button "Review" at bounding box center [1141, 256] width 62 height 28
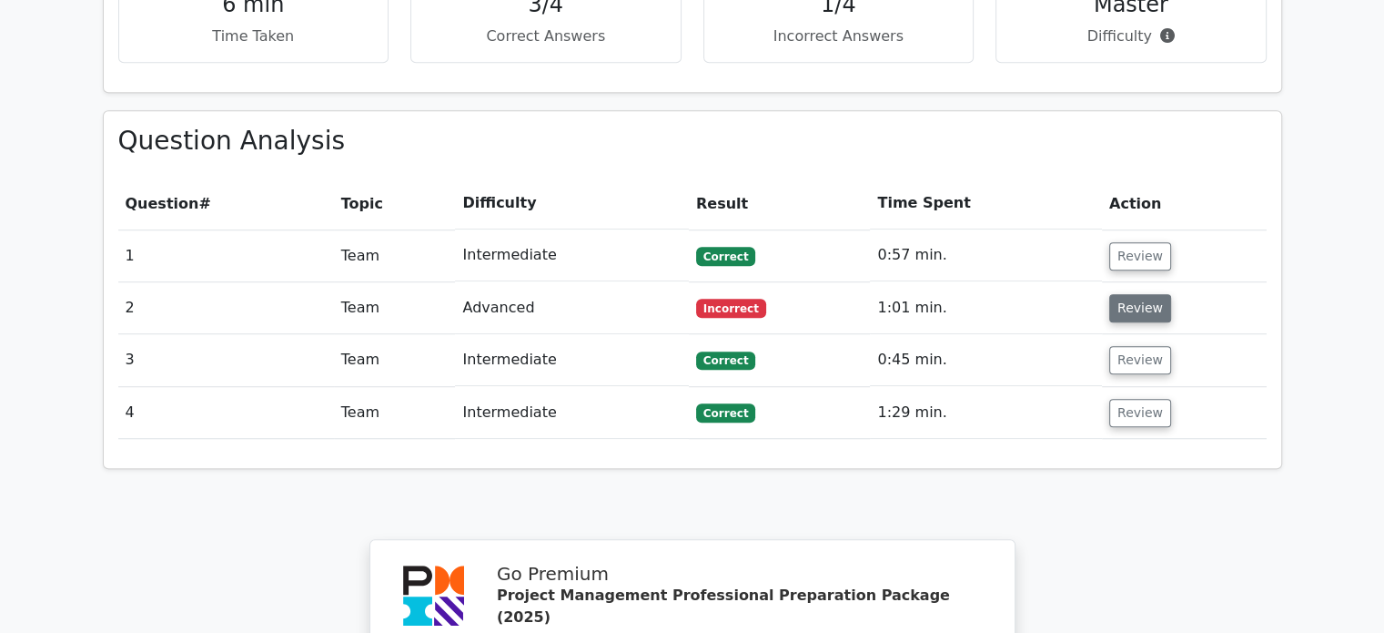
click at [1110, 294] on button "Review" at bounding box center [1141, 308] width 62 height 28
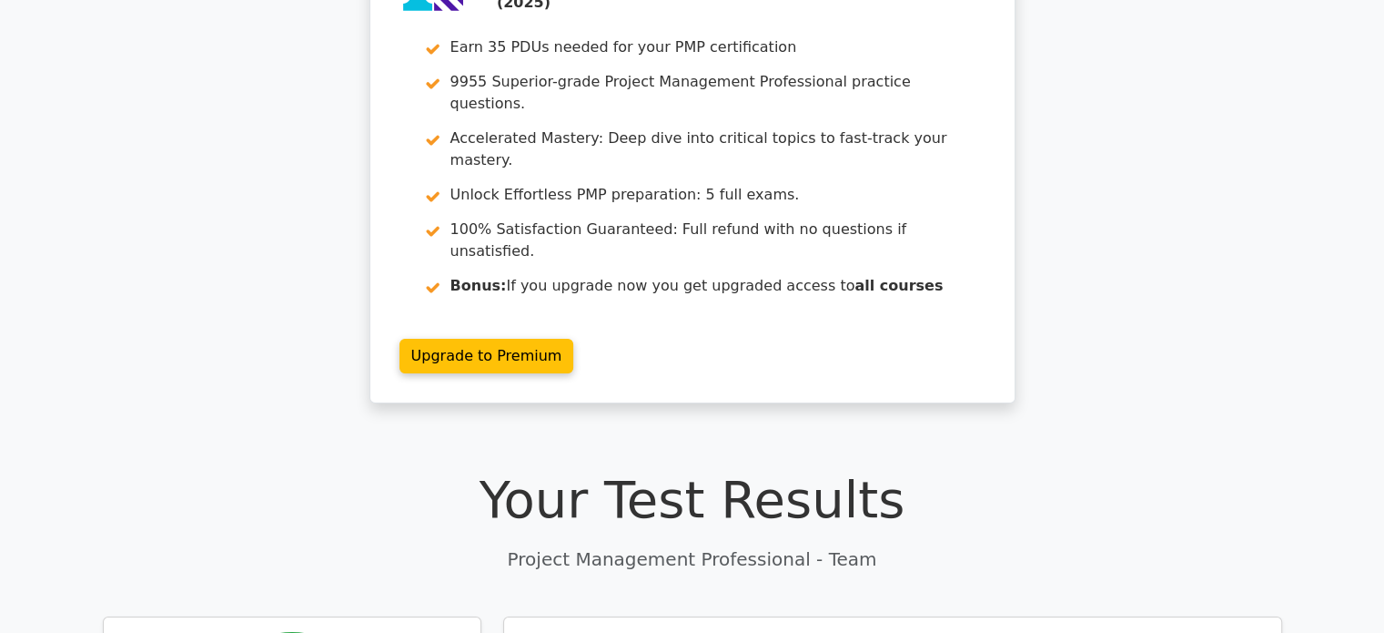
scroll to position [0, 0]
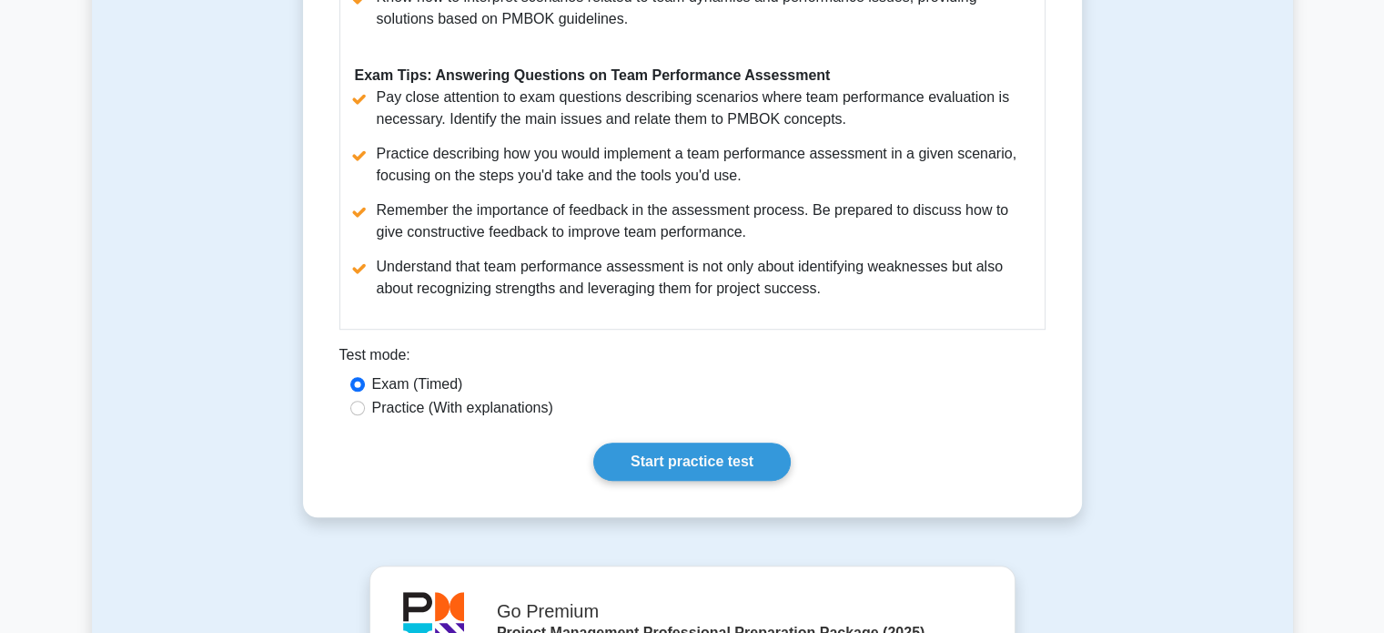
scroll to position [1231, 0]
click at [699, 471] on link "Start practice test" at bounding box center [692, 460] width 198 height 38
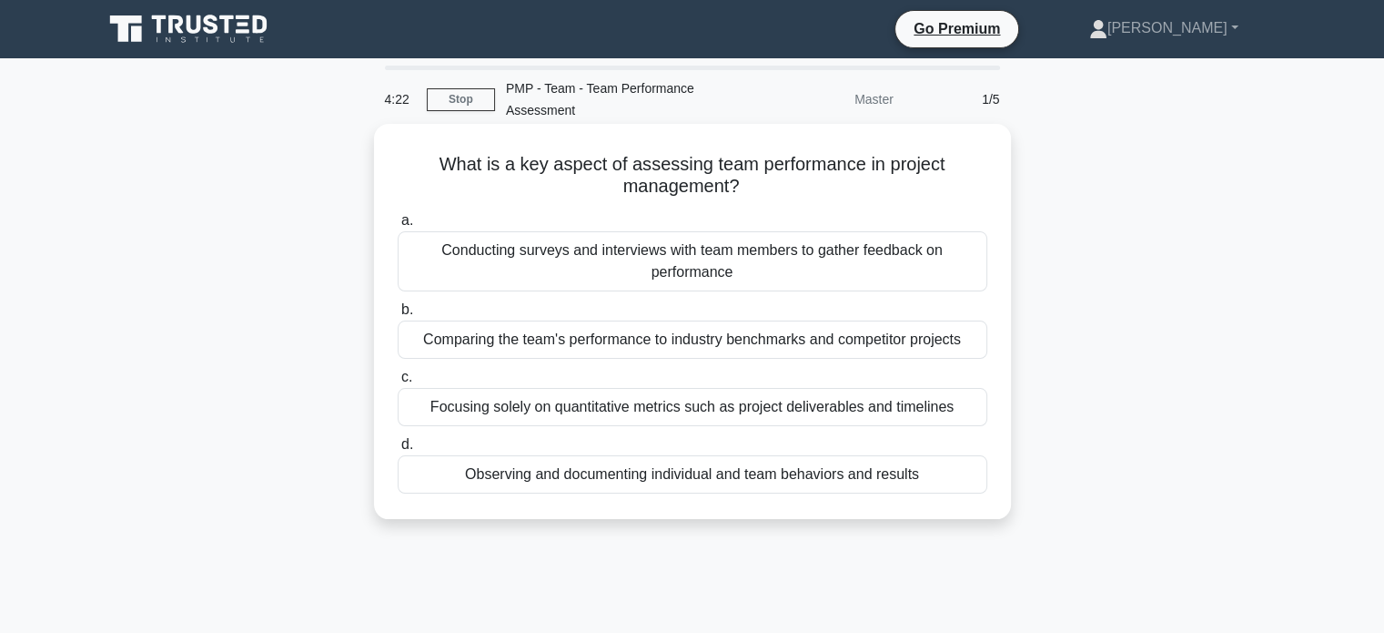
click at [683, 405] on div "Focusing solely on quantitative metrics such as project deliverables and timeli…" at bounding box center [693, 407] width 590 height 38
click at [398, 383] on input "c. Focusing solely on quantitative metrics such as project deliverables and tim…" at bounding box center [398, 377] width 0 height 12
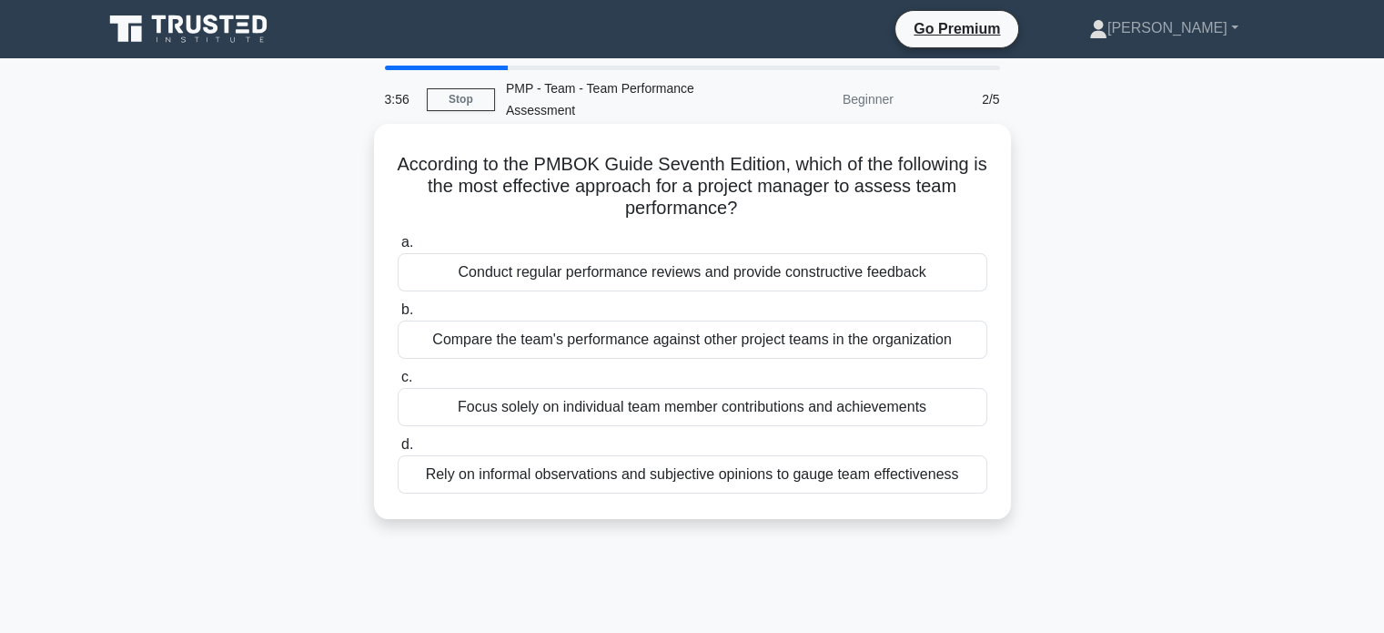
click at [677, 274] on div "Conduct regular performance reviews and provide constructive feedback" at bounding box center [693, 272] width 590 height 38
click at [398, 248] on input "a. Conduct regular performance reviews and provide constructive feedback" at bounding box center [398, 243] width 0 height 12
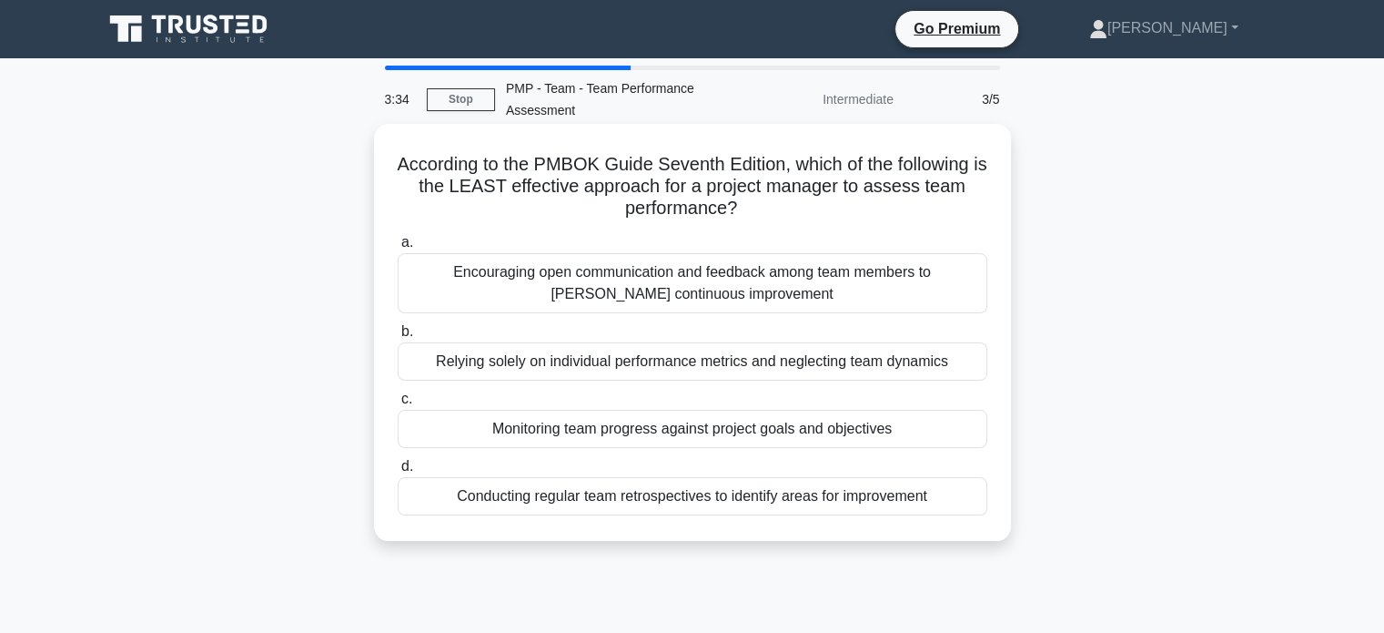
click at [692, 364] on div "Relying solely on individual performance metrics and neglecting team dynamics" at bounding box center [693, 361] width 590 height 38
click at [398, 338] on input "b. Relying solely on individual performance metrics and neglecting team dynamics" at bounding box center [398, 332] width 0 height 12
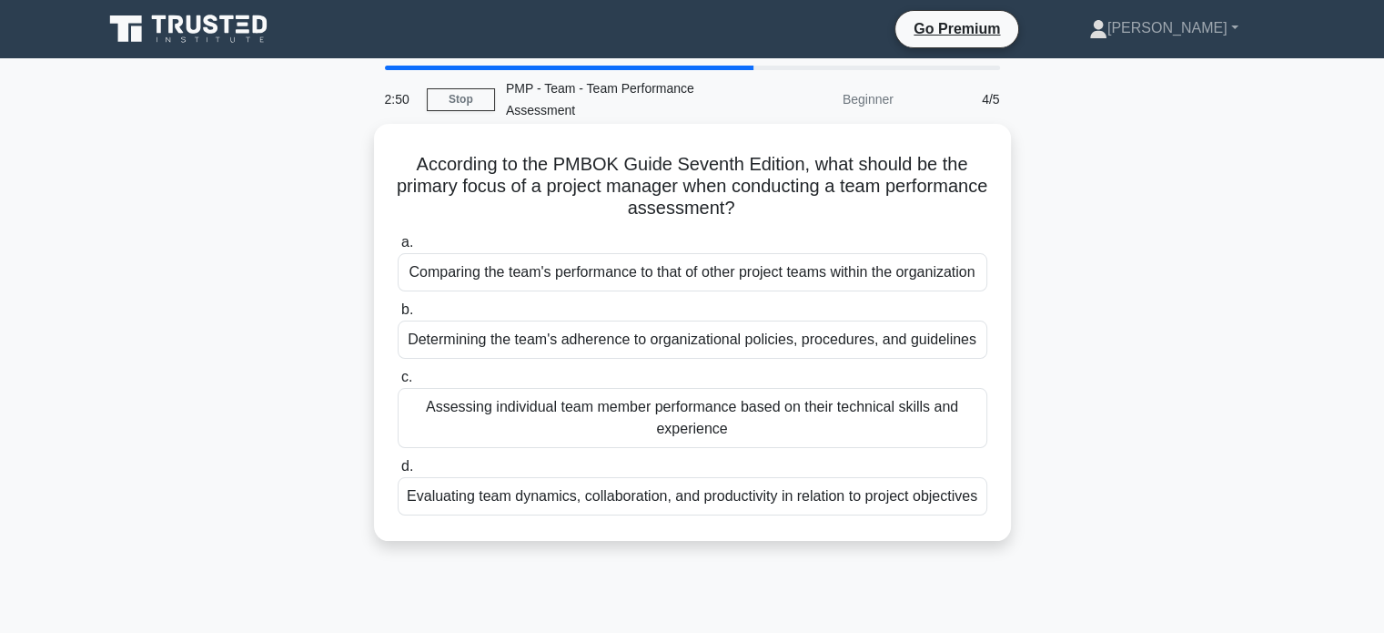
click at [801, 515] on div "Evaluating team dynamics, collaboration, and productivity in relation to projec…" at bounding box center [693, 496] width 590 height 38
click at [398, 472] on input "d. Evaluating team dynamics, collaboration, and productivity in relation to pro…" at bounding box center [398, 467] width 0 height 12
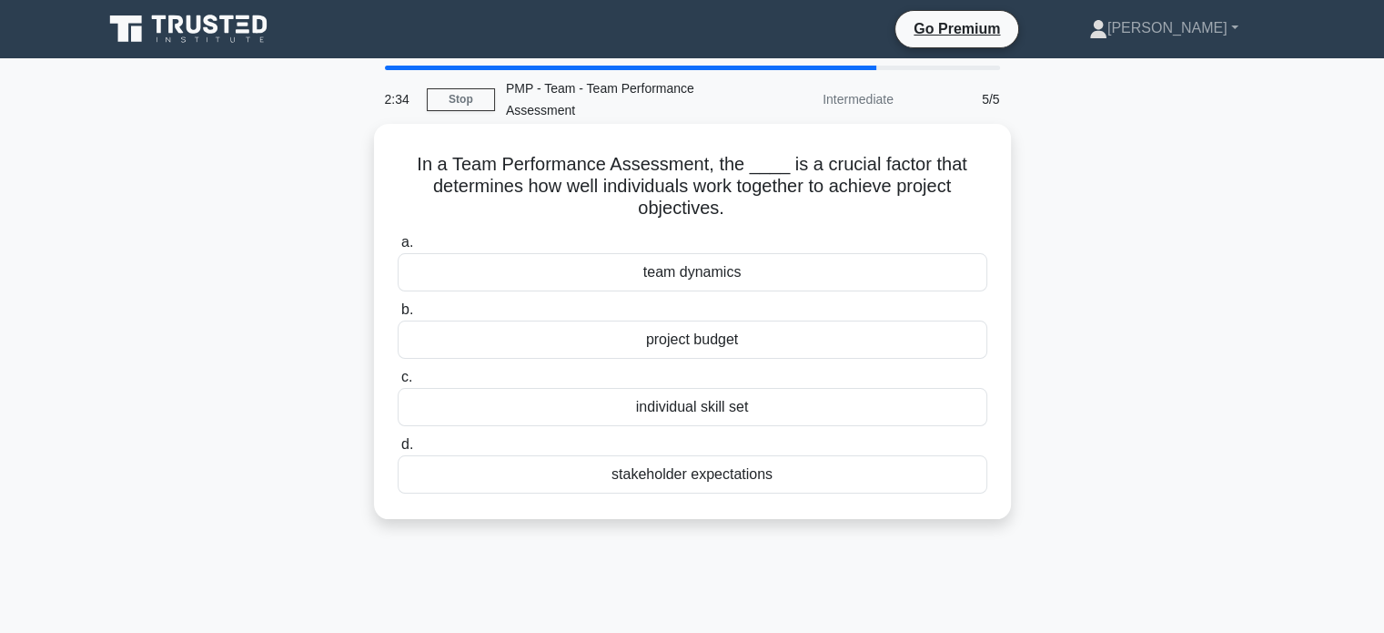
click at [716, 276] on div "team dynamics" at bounding box center [693, 272] width 590 height 38
click at [398, 248] on input "a. team dynamics" at bounding box center [398, 243] width 0 height 12
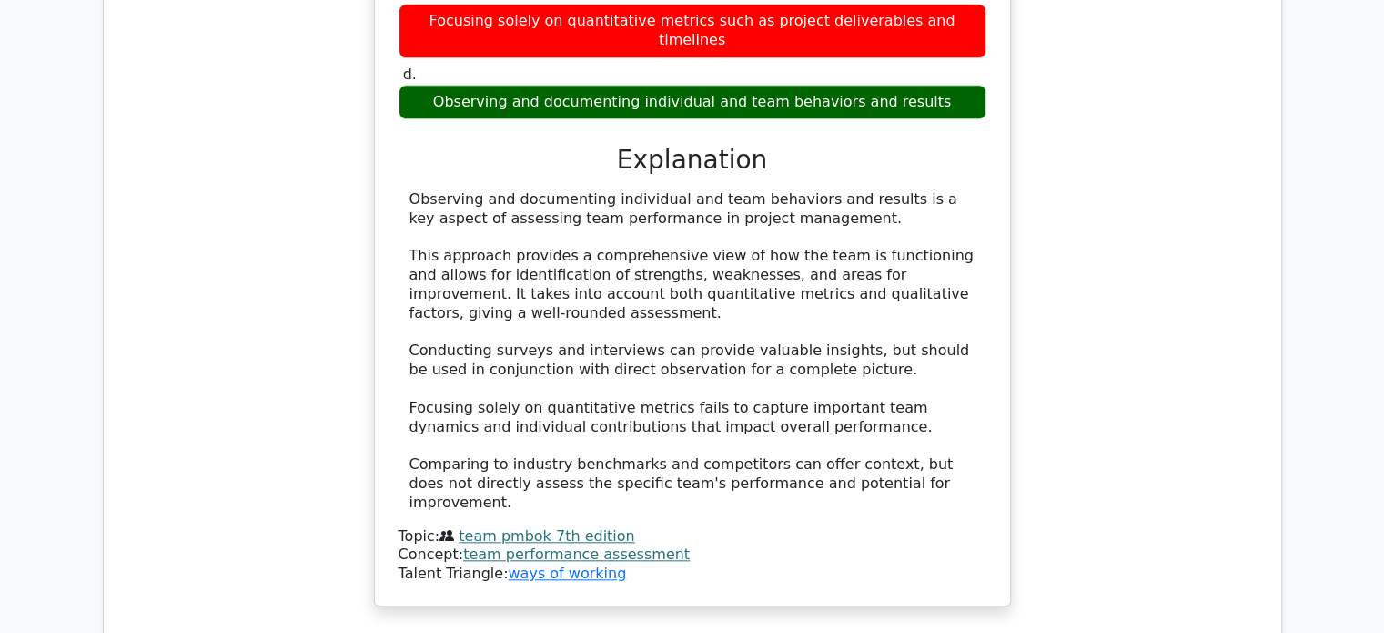
scroll to position [1744, 0]
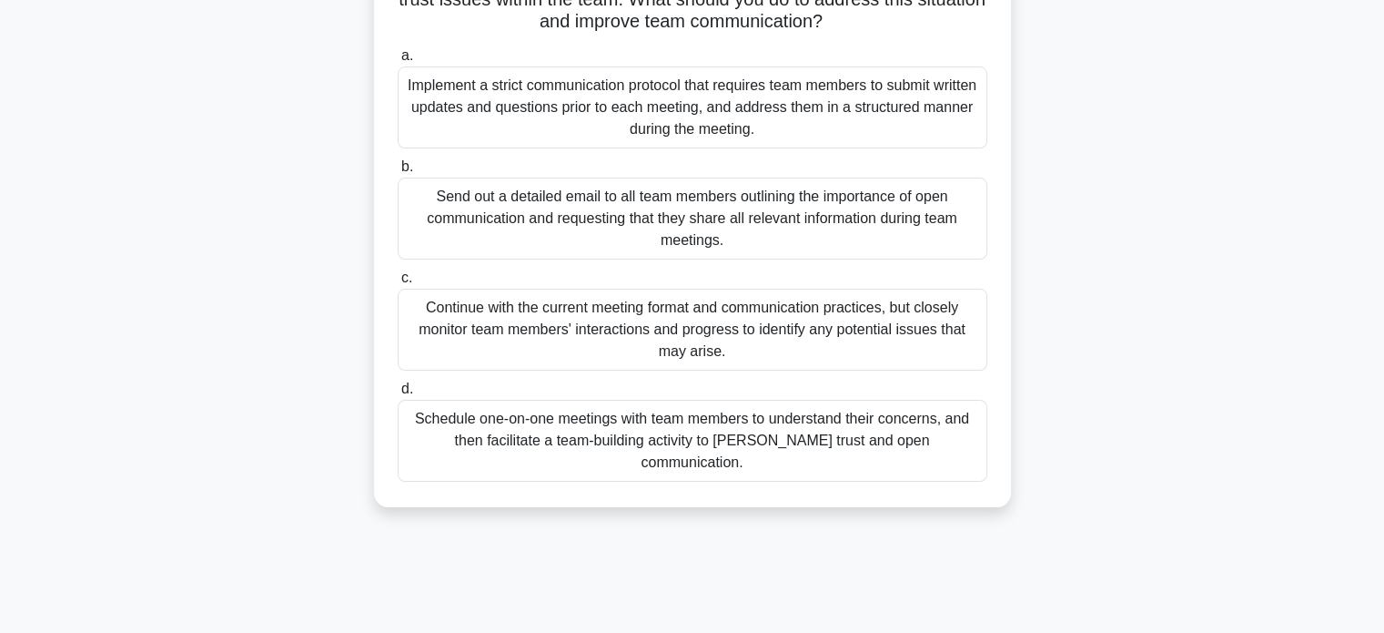
scroll to position [215, 0]
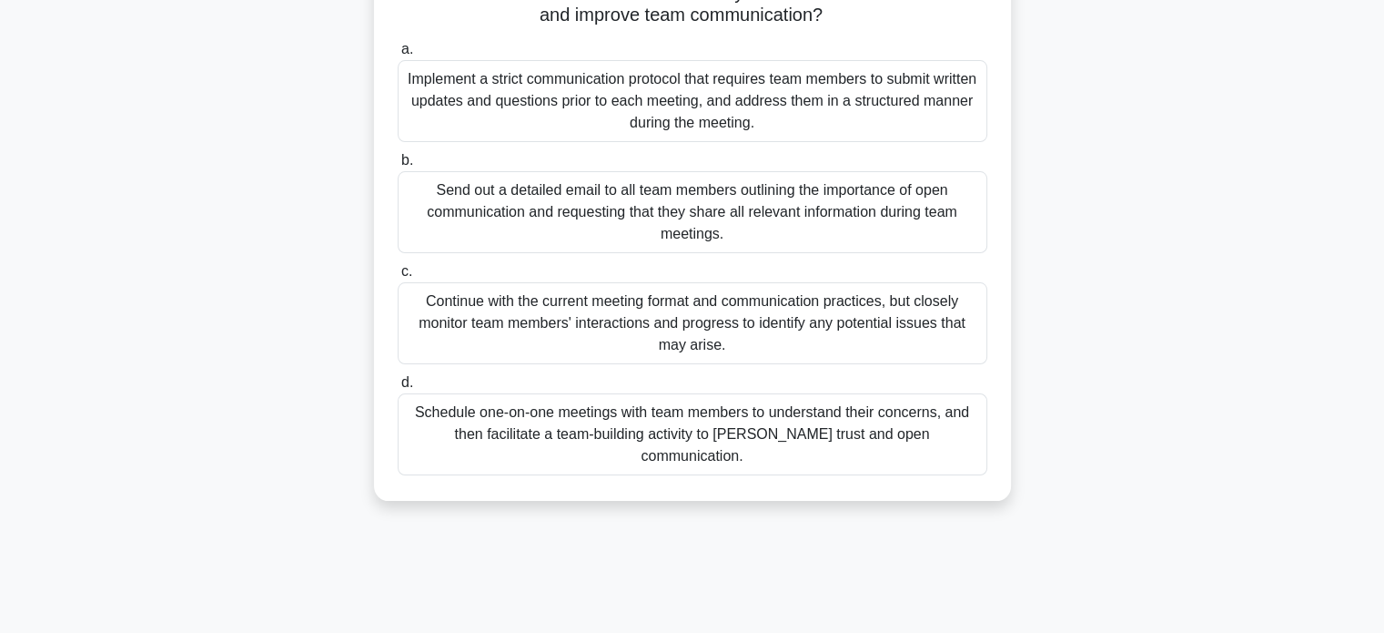
click at [946, 431] on div "Schedule one-on-one meetings with team members to understand their concerns, an…" at bounding box center [693, 434] width 590 height 82
click at [398, 389] on input "d. Schedule one-on-one meetings with team members to understand their concerns,…" at bounding box center [398, 383] width 0 height 12
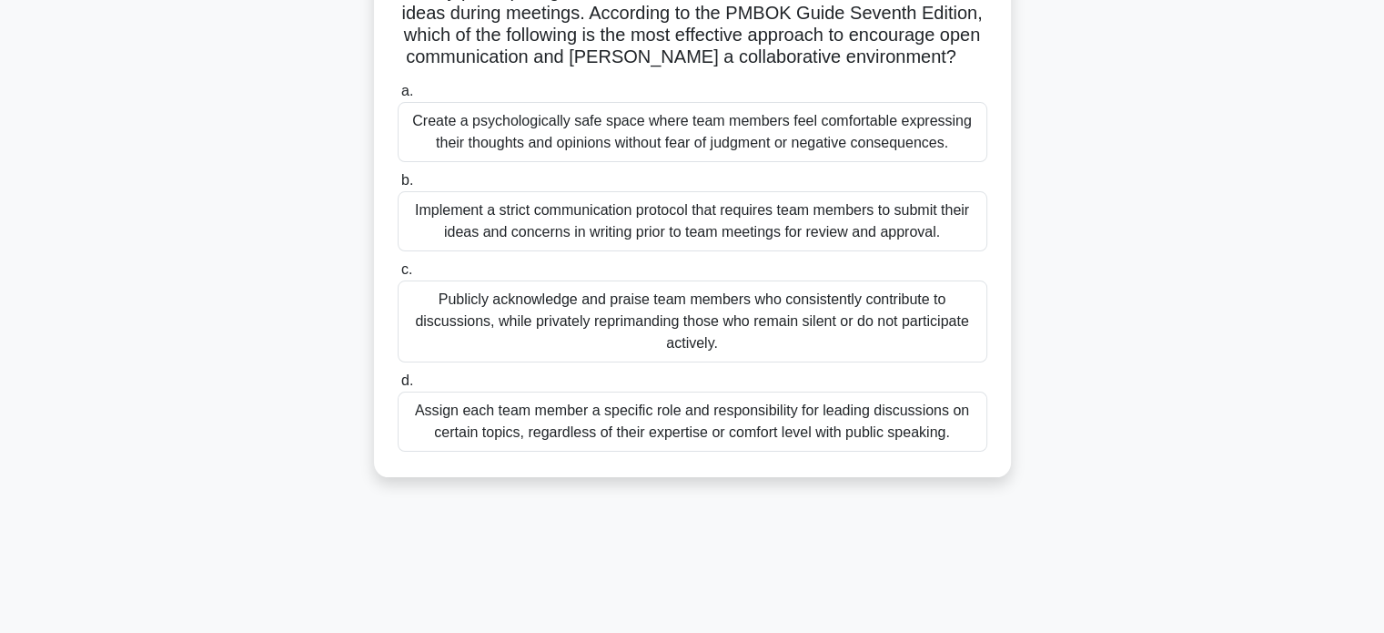
scroll to position [178, 0]
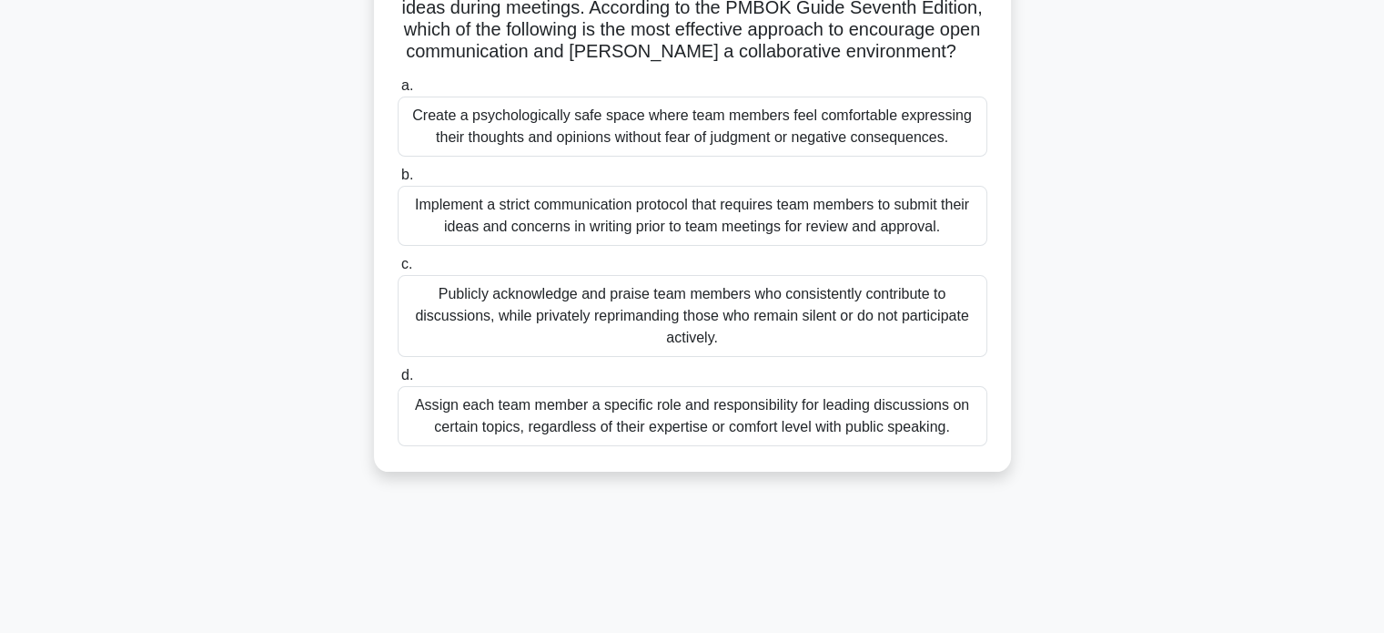
click at [849, 153] on div "Create a psychologically safe space where team members feel comfortable express…" at bounding box center [693, 126] width 590 height 60
click at [398, 92] on input "a. Create a psychologically safe space where team members feel comfortable expr…" at bounding box center [398, 86] width 0 height 12
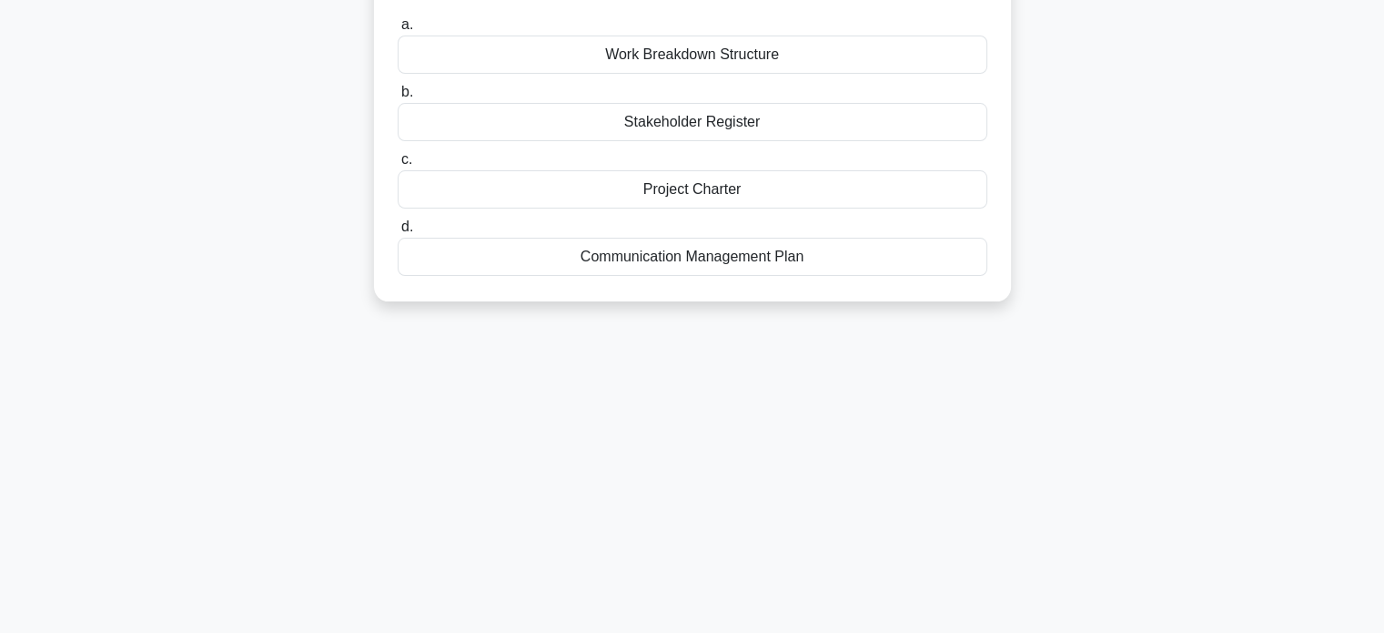
scroll to position [0, 0]
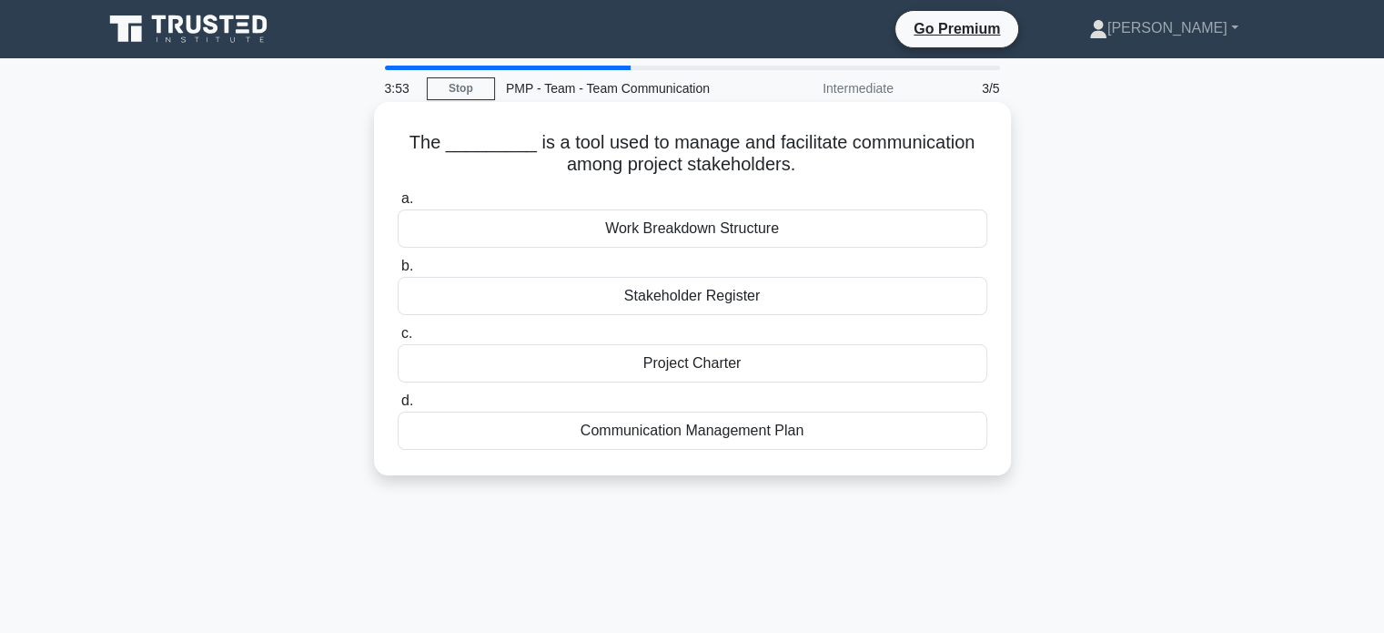
click at [780, 431] on div "Communication Management Plan" at bounding box center [693, 430] width 590 height 38
click at [398, 407] on input "d. Communication Management Plan" at bounding box center [398, 401] width 0 height 12
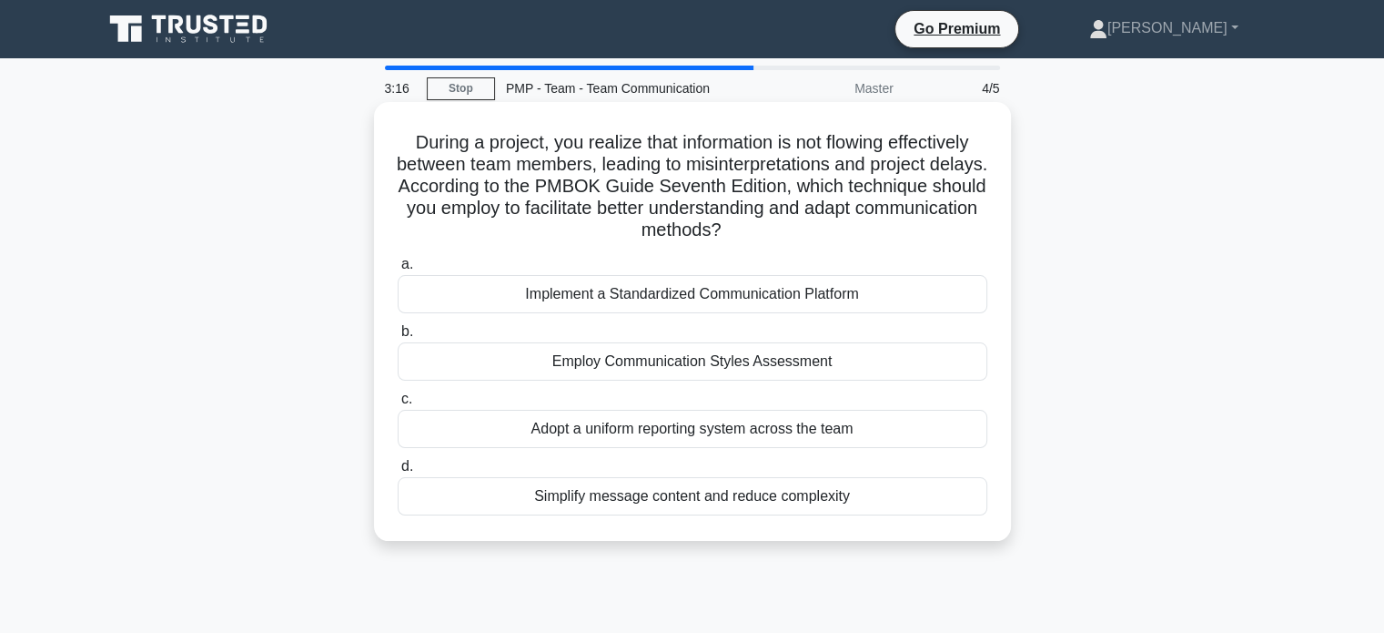
click at [866, 297] on div "Implement a Standardized Communication Platform" at bounding box center [693, 294] width 590 height 38
click at [398, 270] on input "a. Implement a Standardized Communication Platform" at bounding box center [398, 265] width 0 height 12
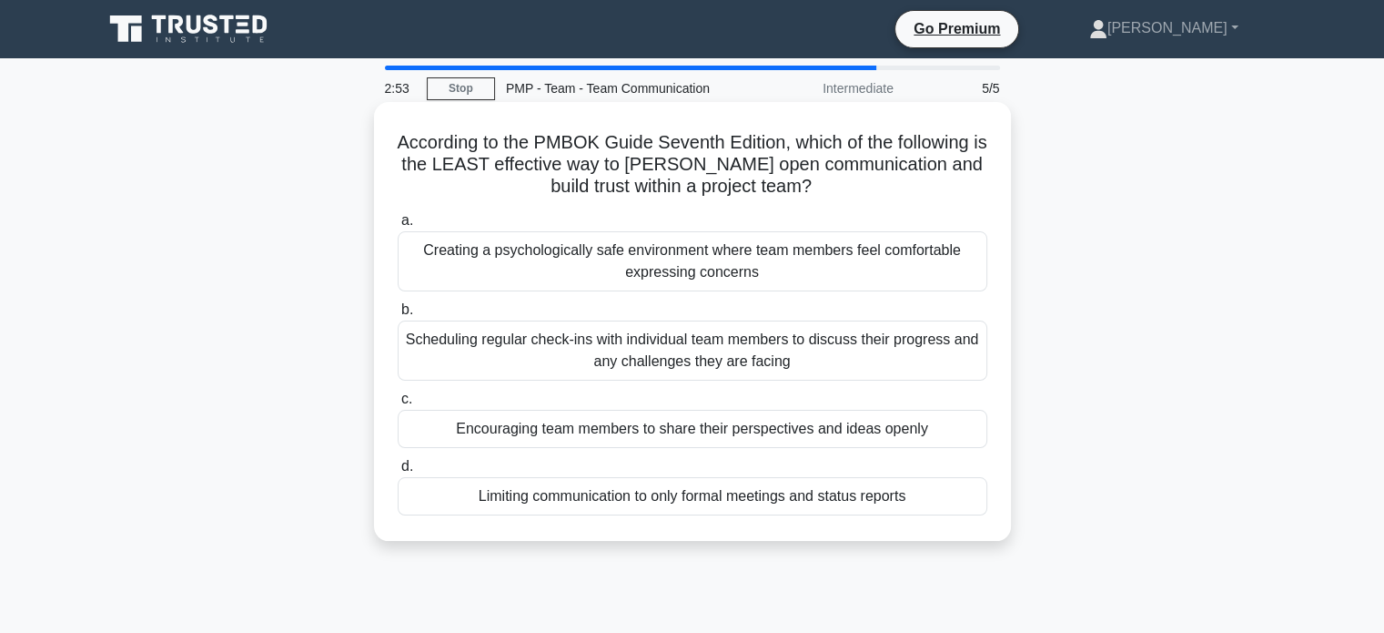
click at [845, 502] on div "Limiting communication to only formal meetings and status reports" at bounding box center [693, 496] width 590 height 38
click at [398, 472] on input "d. Limiting communication to only formal meetings and status reports" at bounding box center [398, 467] width 0 height 12
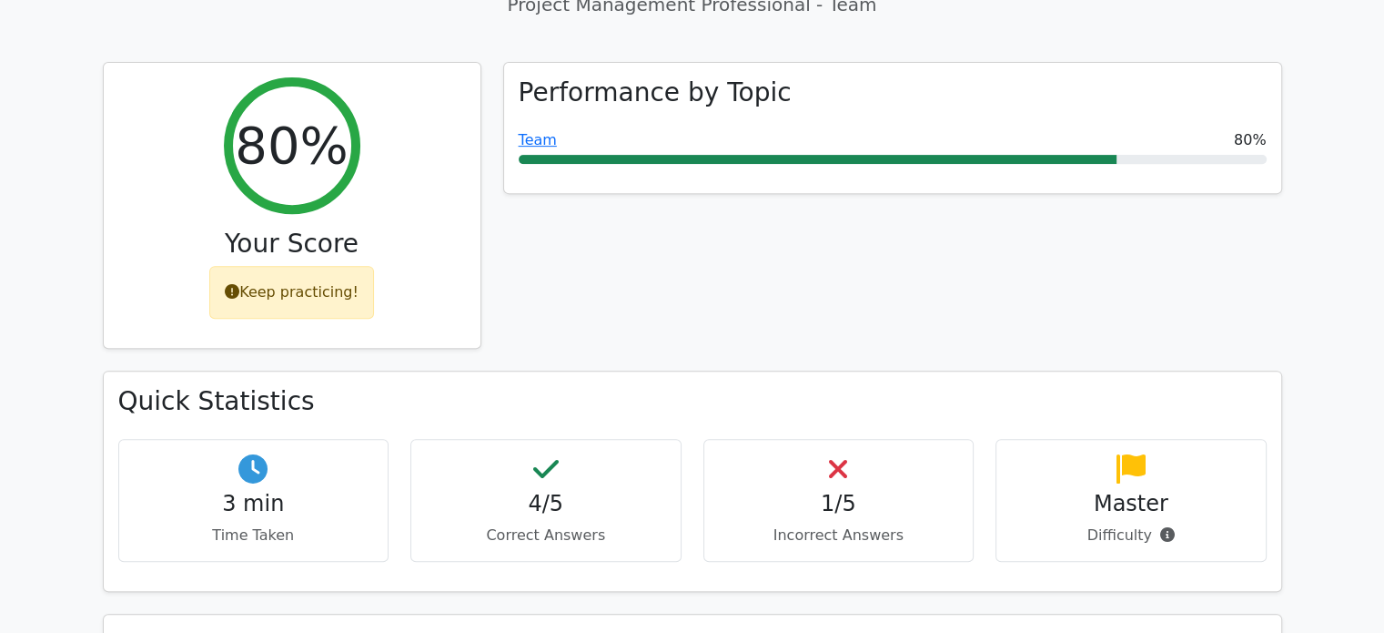
scroll to position [990, 0]
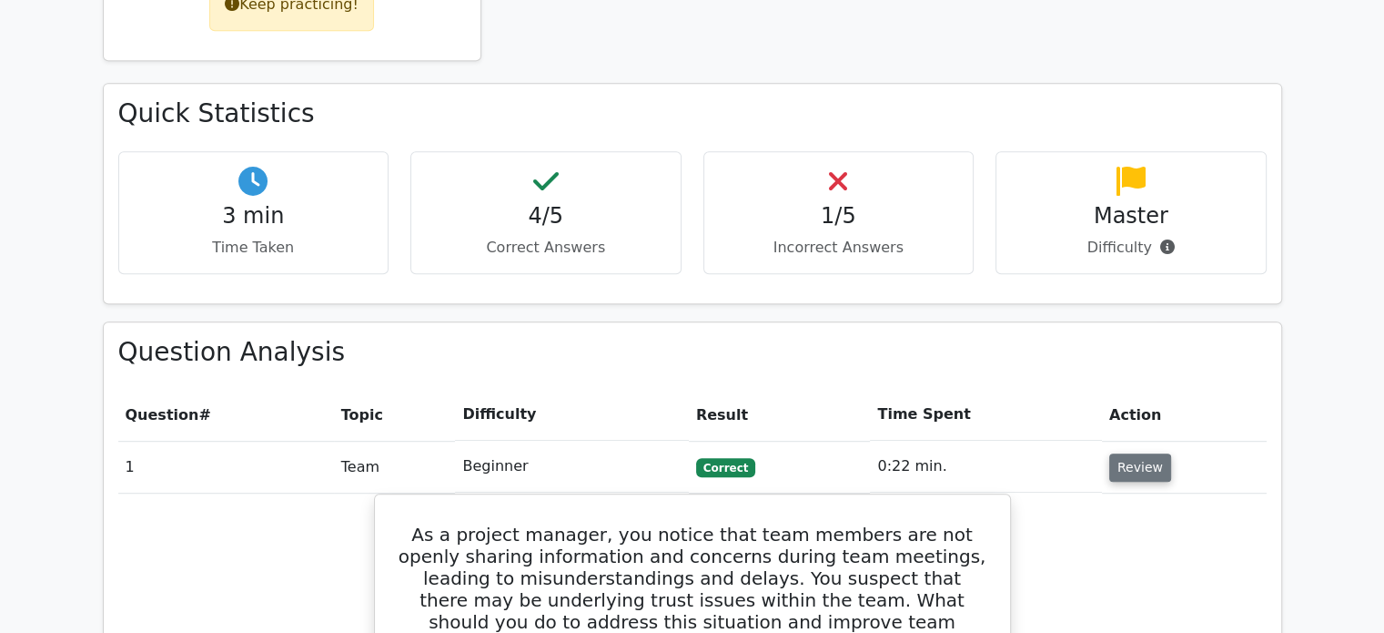
click at [1134, 453] on button "Review" at bounding box center [1141, 467] width 62 height 28
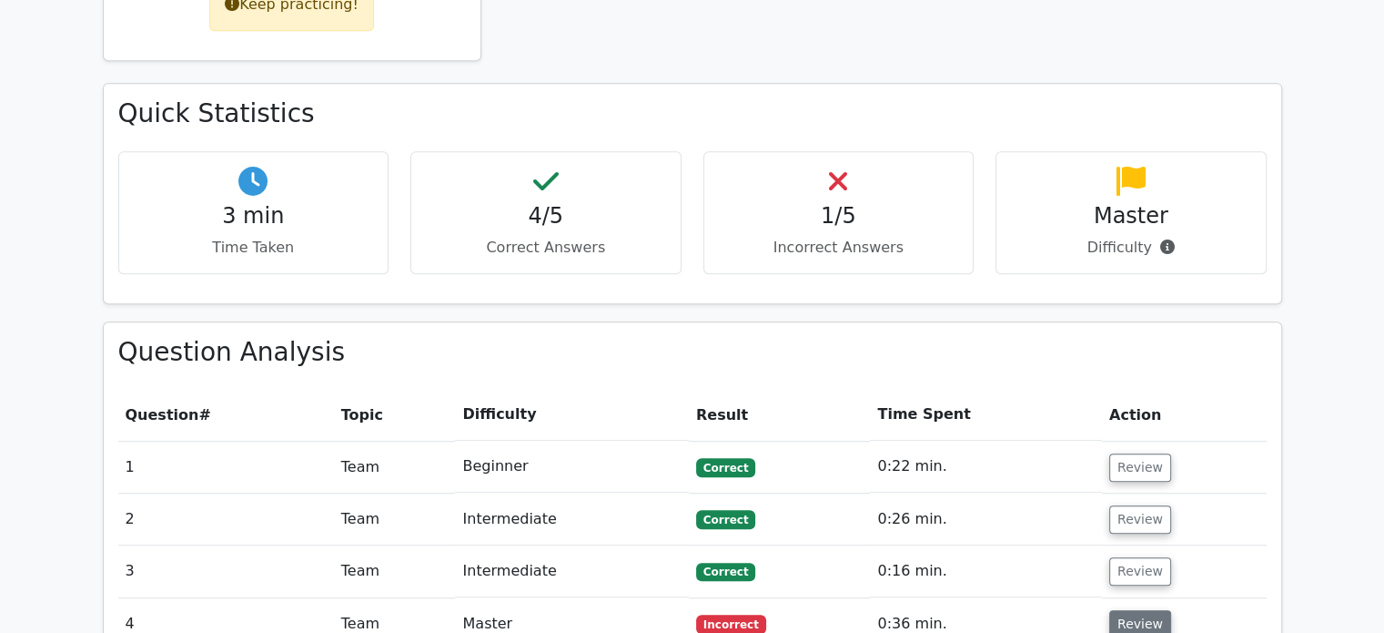
click at [1142, 610] on button "Review" at bounding box center [1141, 624] width 62 height 28
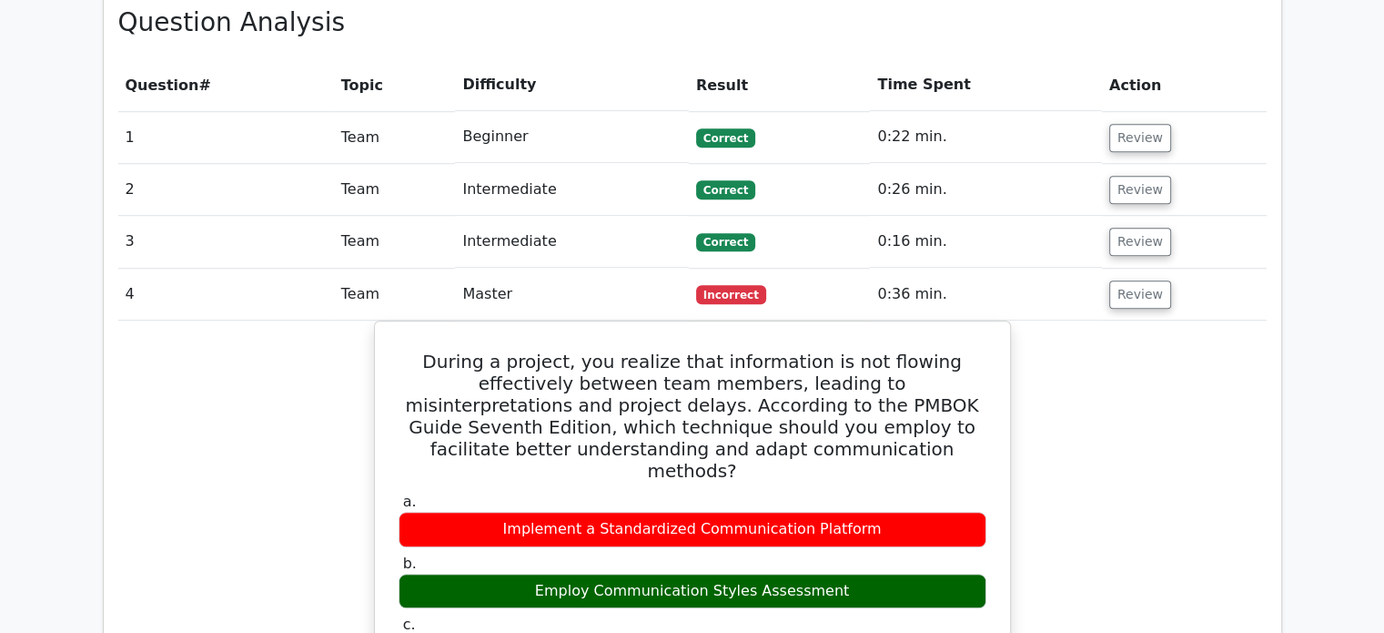
scroll to position [1321, 0]
